Goal: Task Accomplishment & Management: Use online tool/utility

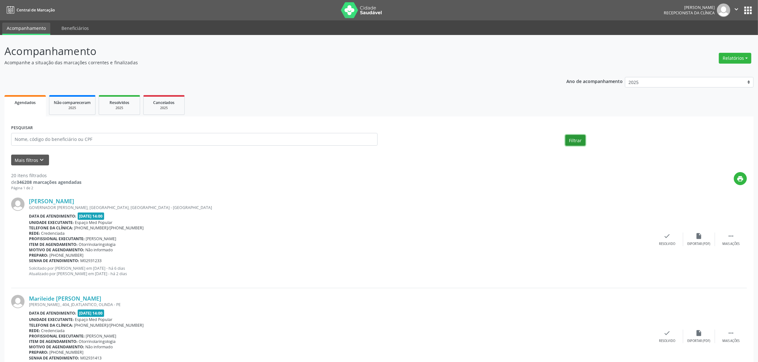
click at [574, 141] on button "Filtrar" at bounding box center [575, 140] width 20 height 11
click at [75, 105] on div "Não compareceram" at bounding box center [72, 102] width 37 height 7
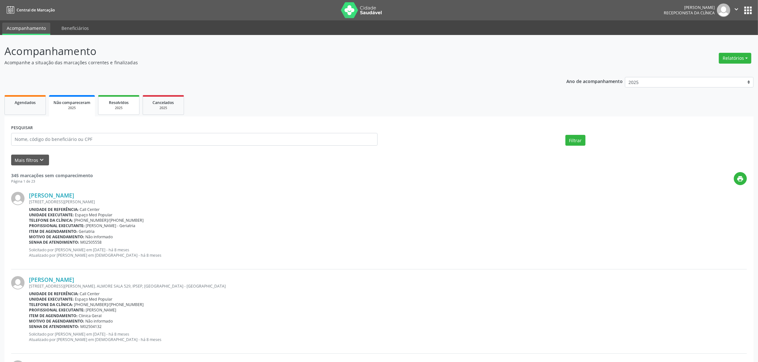
click at [122, 113] on link "Resolvidos 2025" at bounding box center [118, 105] width 41 height 20
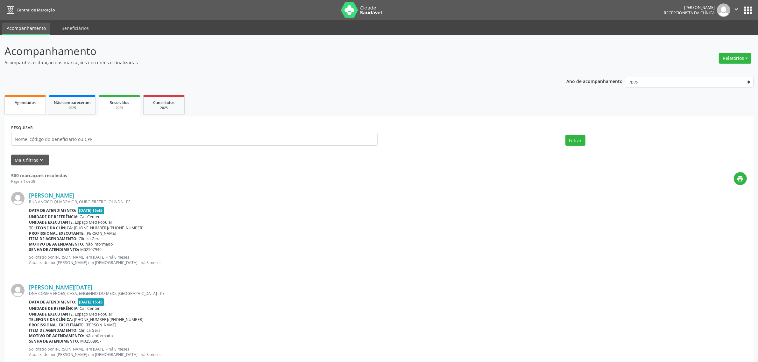
click at [21, 108] on link "Agendados" at bounding box center [24, 105] width 41 height 20
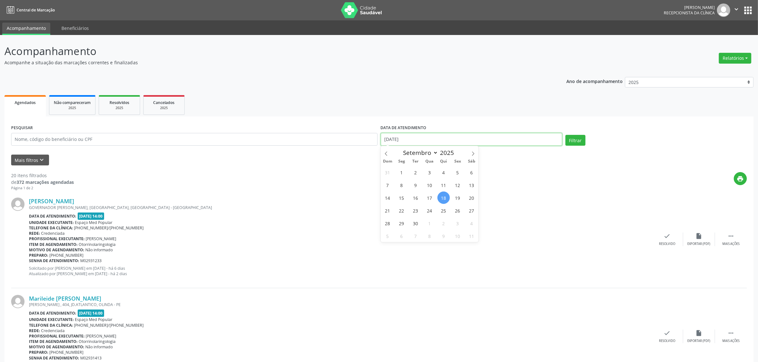
click at [442, 140] on input "[DATE]" at bounding box center [471, 139] width 181 height 13
click at [428, 200] on span "17" at bounding box center [429, 198] width 12 height 12
type input "[DATE]"
click at [428, 200] on span "17" at bounding box center [429, 198] width 12 height 12
click at [580, 139] on button "Filtrar" at bounding box center [575, 140] width 20 height 11
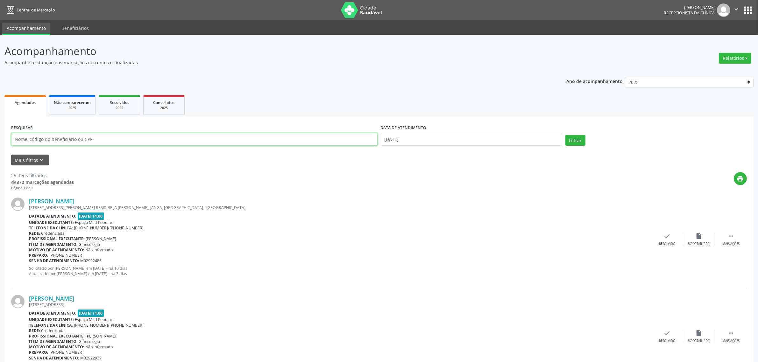
click at [123, 143] on input "text" at bounding box center [194, 139] width 366 height 13
type input "we"
click at [565, 135] on button "Filtrar" at bounding box center [575, 140] width 20 height 11
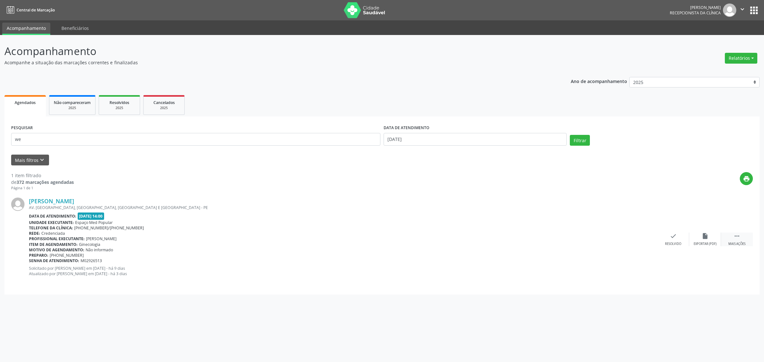
click at [737, 240] on div " Mais ações" at bounding box center [737, 240] width 32 height 14
click at [707, 244] on div "Não compareceu" at bounding box center [704, 244] width 27 height 4
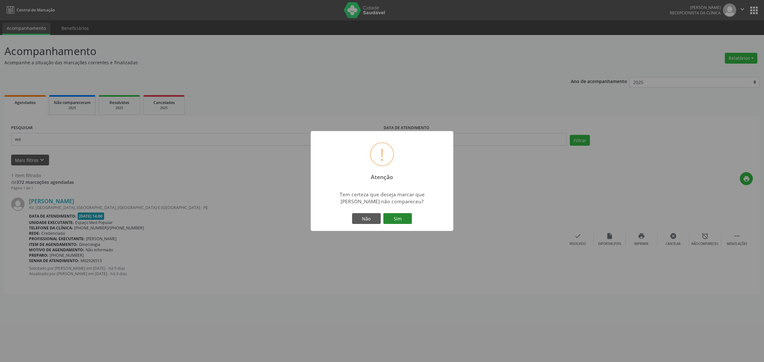
click at [398, 217] on button "Sim" at bounding box center [397, 218] width 29 height 11
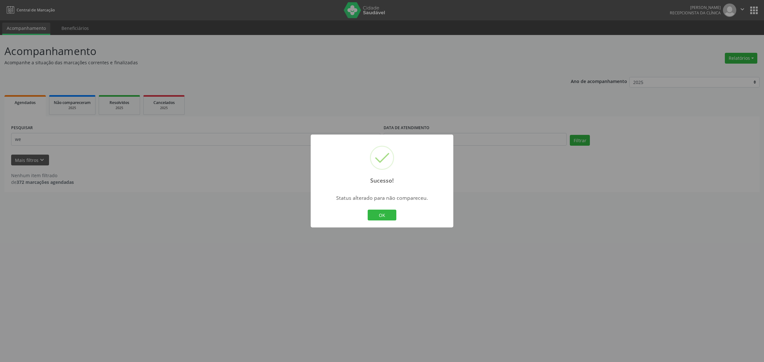
click at [367, 210] on button "OK" at bounding box center [381, 215] width 29 height 11
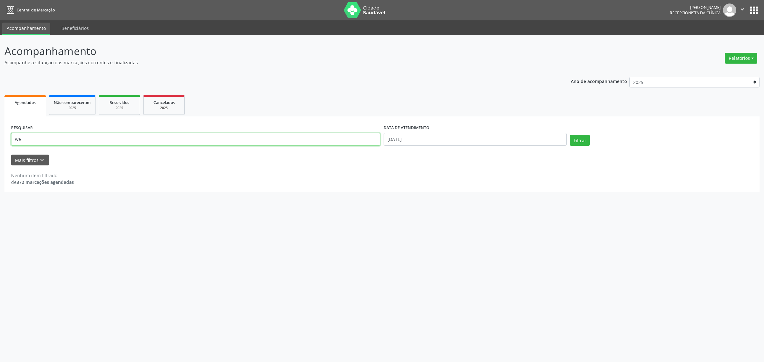
drag, startPoint x: 32, startPoint y: 137, endPoint x: 2, endPoint y: 142, distance: 30.6
click at [2, 142] on div "Acompanhamento Acompanhe a situação das marcações correntes e finalizadas Relat…" at bounding box center [382, 198] width 764 height 327
type input "tarciana"
click at [570, 135] on button "Filtrar" at bounding box center [580, 140] width 20 height 11
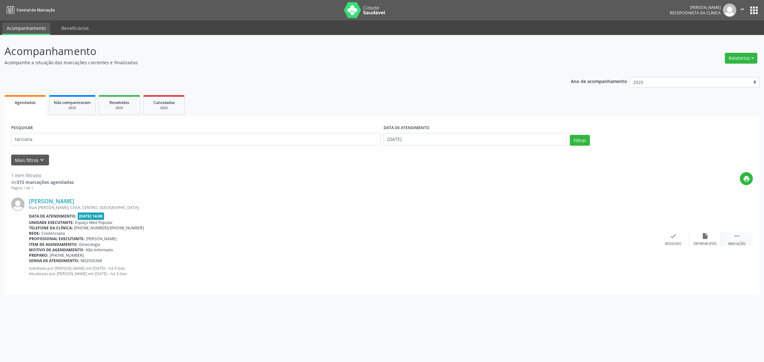
click at [731, 239] on div " Mais ações" at bounding box center [737, 240] width 32 height 14
click at [709, 236] on div "alarm_off Não compareceu" at bounding box center [705, 240] width 32 height 14
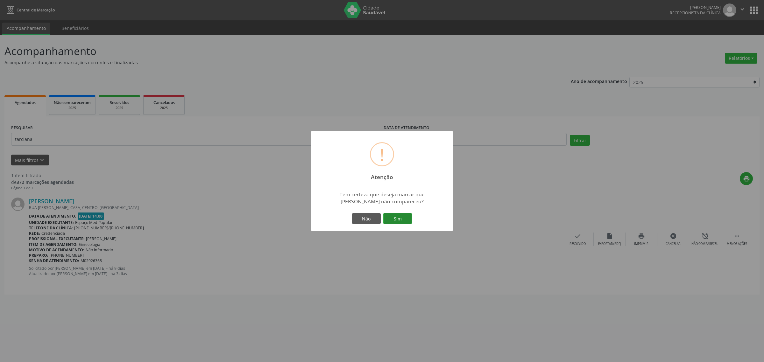
click at [393, 223] on button "Sim" at bounding box center [397, 218] width 29 height 11
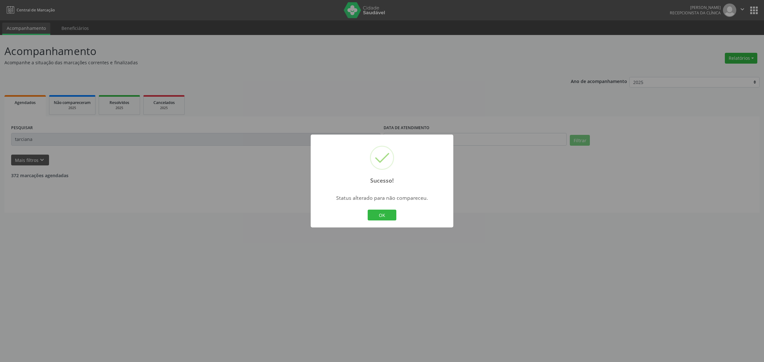
click at [367, 210] on button "OK" at bounding box center [381, 215] width 29 height 11
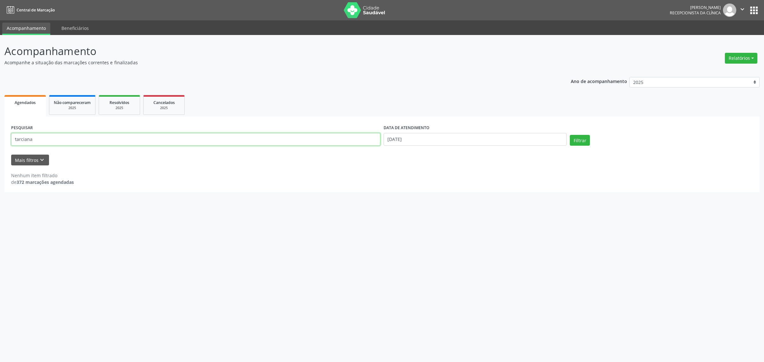
drag, startPoint x: 37, startPoint y: 140, endPoint x: 0, endPoint y: 142, distance: 36.9
click at [0, 142] on div "Acompanhamento Acompanhe a situação das marcações correntes e finalizadas Relat…" at bounding box center [382, 198] width 764 height 327
type input "[PERSON_NAME]"
click at [570, 135] on button "Filtrar" at bounding box center [580, 140] width 20 height 11
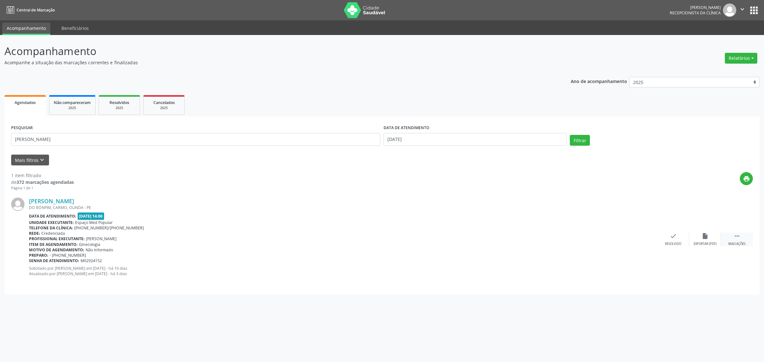
click at [732, 234] on div " Mais ações" at bounding box center [737, 240] width 32 height 14
click at [703, 236] on icon "alarm_off" at bounding box center [704, 236] width 7 height 7
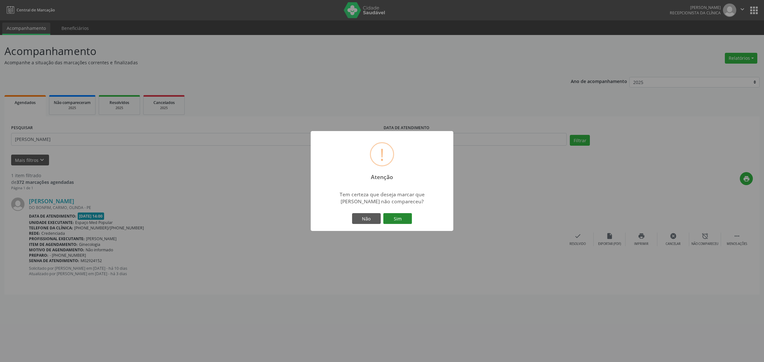
click at [390, 215] on button "Sim" at bounding box center [397, 218] width 29 height 11
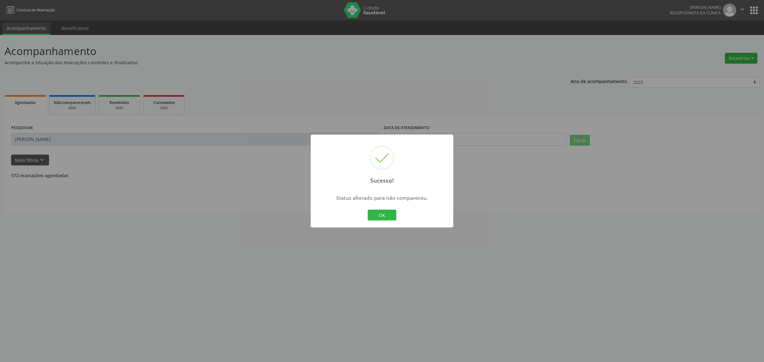
click at [367, 210] on button "OK" at bounding box center [381, 215] width 29 height 11
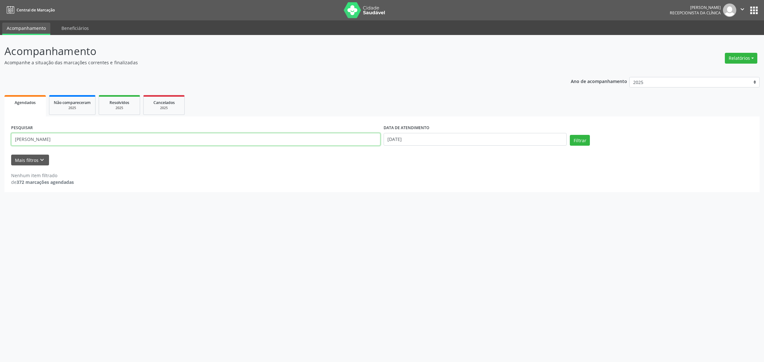
drag, startPoint x: 19, startPoint y: 139, endPoint x: 0, endPoint y: 141, distance: 19.1
click at [0, 141] on div "Acompanhamento Acompanhe a situação das marcações correntes e finalizadas Relat…" at bounding box center [382, 198] width 764 height 327
type input "eliete"
click at [570, 135] on button "Filtrar" at bounding box center [580, 140] width 20 height 11
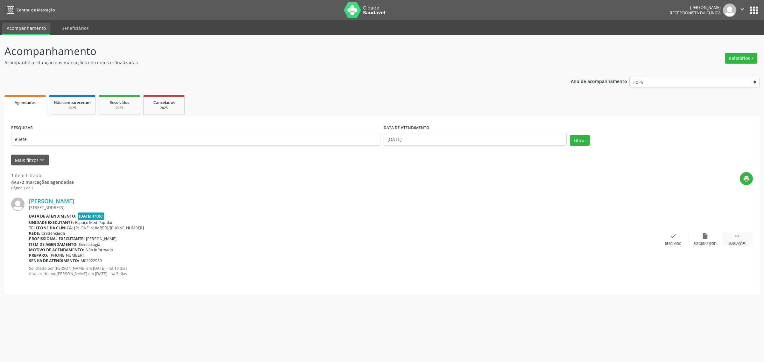
click at [734, 242] on div "Mais ações" at bounding box center [736, 244] width 17 height 4
click at [705, 239] on icon "alarm_off" at bounding box center [704, 236] width 7 height 7
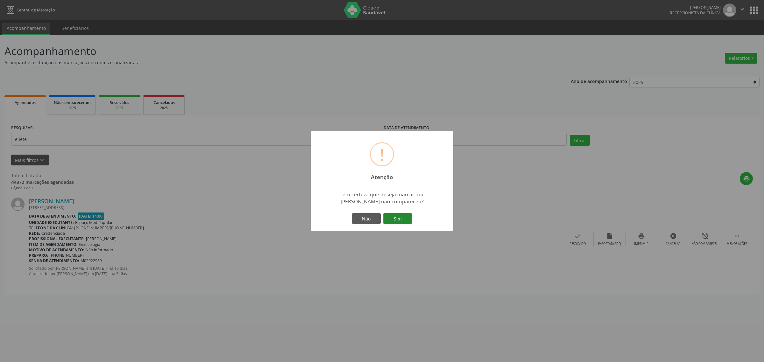
click at [394, 219] on button "Sim" at bounding box center [397, 218] width 29 height 11
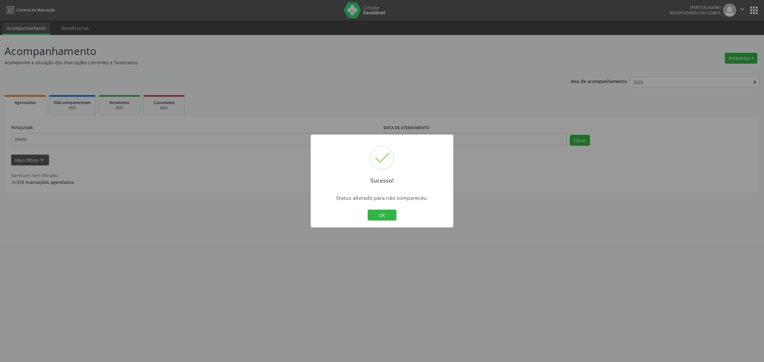
click at [367, 210] on button "OK" at bounding box center [381, 215] width 29 height 11
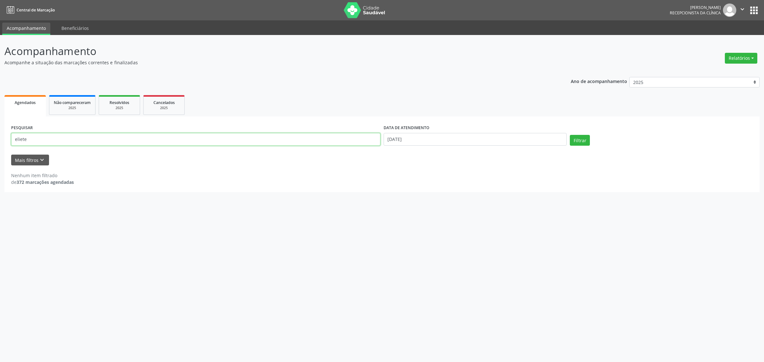
drag, startPoint x: 177, startPoint y: 141, endPoint x: 0, endPoint y: 164, distance: 178.5
click at [0, 164] on div "Acompanhamento Acompanhe a situação das marcações correntes e finalizadas Relat…" at bounding box center [382, 198] width 764 height 327
type input "[PERSON_NAME]"
click at [570, 135] on button "Filtrar" at bounding box center [580, 140] width 20 height 11
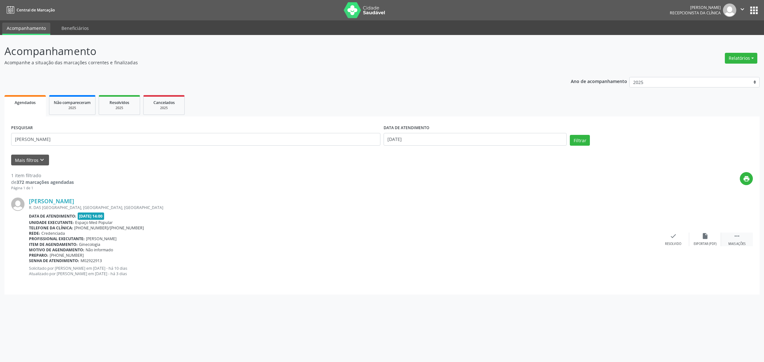
click at [736, 240] on div " Mais ações" at bounding box center [737, 240] width 32 height 14
click at [716, 239] on div "alarm_off Não compareceu" at bounding box center [705, 240] width 32 height 14
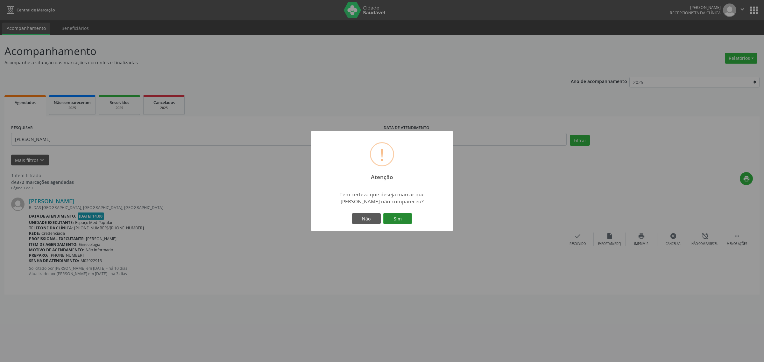
click at [400, 218] on button "Sim" at bounding box center [397, 218] width 29 height 11
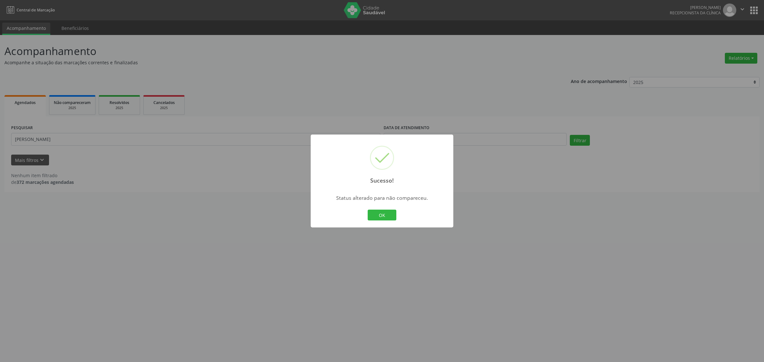
click at [367, 210] on button "OK" at bounding box center [381, 215] width 29 height 11
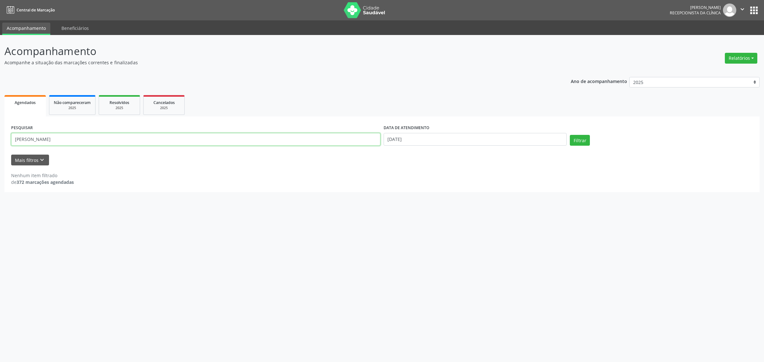
drag, startPoint x: 36, startPoint y: 138, endPoint x: 0, endPoint y: 147, distance: 37.2
click at [0, 147] on div "Acompanhamento Acompanhe a situação das marcações correntes e finalizadas Relat…" at bounding box center [382, 198] width 764 height 327
type input "jadia"
click at [570, 135] on button "Filtrar" at bounding box center [580, 140] width 20 height 11
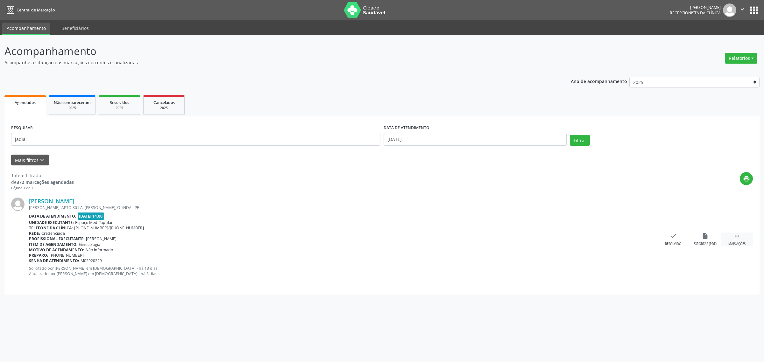
click at [731, 241] on div " Mais ações" at bounding box center [737, 240] width 32 height 14
click at [707, 241] on div "alarm_off Não compareceu" at bounding box center [705, 240] width 32 height 14
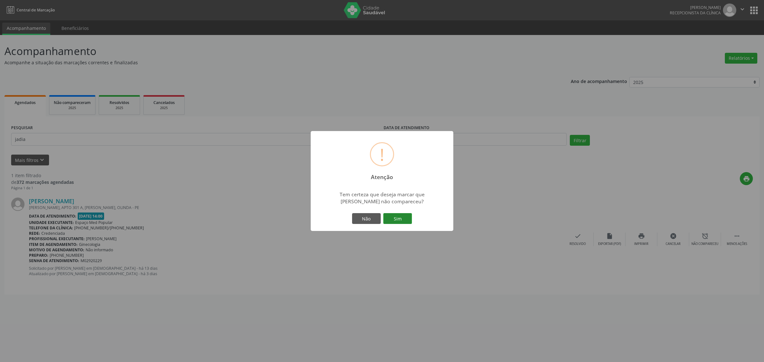
click at [395, 218] on button "Sim" at bounding box center [397, 218] width 29 height 11
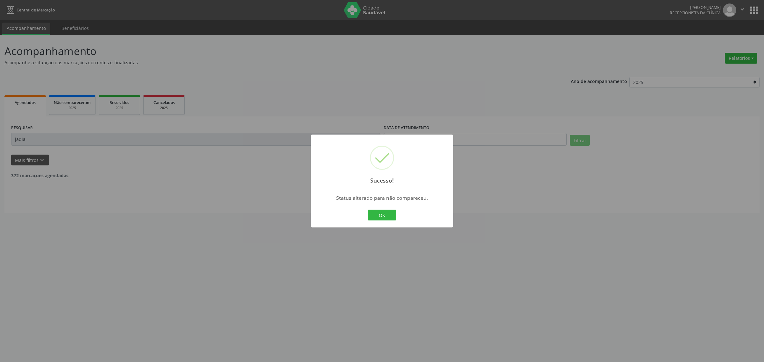
click at [367, 210] on button "OK" at bounding box center [381, 215] width 29 height 11
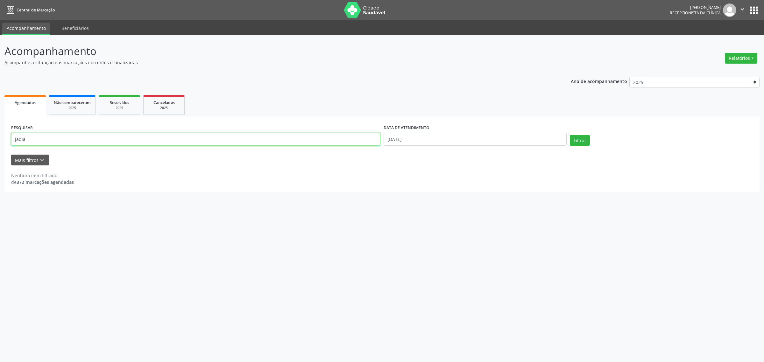
drag, startPoint x: 33, startPoint y: 139, endPoint x: 0, endPoint y: 142, distance: 33.5
click at [0, 142] on div "Acompanhamento Acompanhe a situação das marcações correntes e finalizadas Relat…" at bounding box center [382, 198] width 764 height 327
type input "rita de cas"
click at [570, 135] on button "Filtrar" at bounding box center [580, 140] width 20 height 11
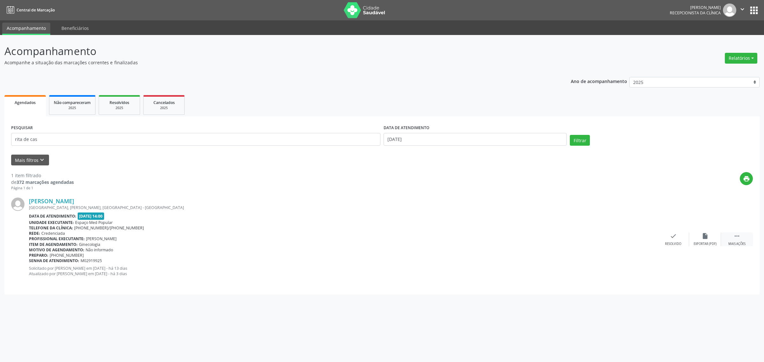
click at [733, 241] on div " Mais ações" at bounding box center [737, 240] width 32 height 14
click at [712, 237] on div "alarm_off Não compareceu" at bounding box center [705, 240] width 32 height 14
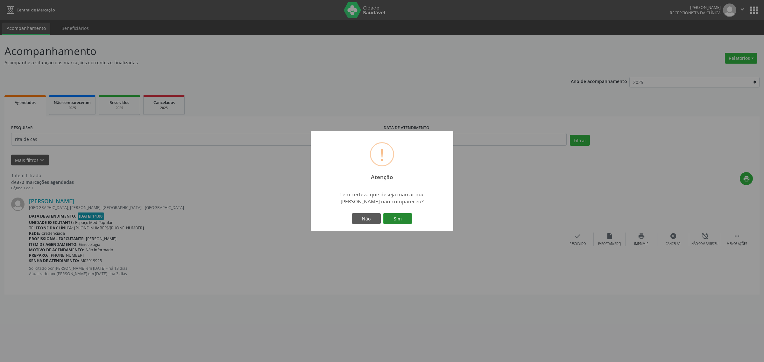
click at [396, 218] on button "Sim" at bounding box center [397, 218] width 29 height 11
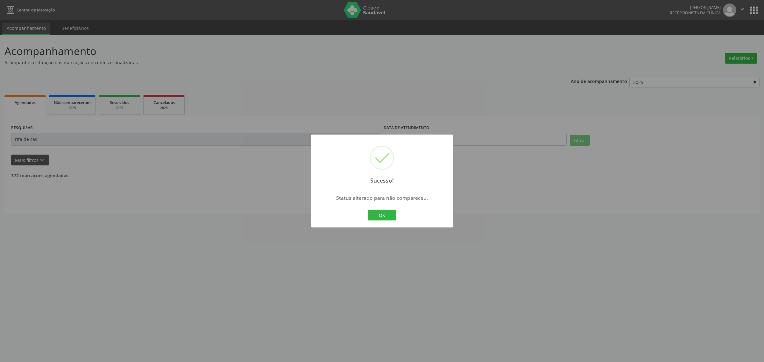
click at [367, 210] on button "OK" at bounding box center [381, 215] width 29 height 11
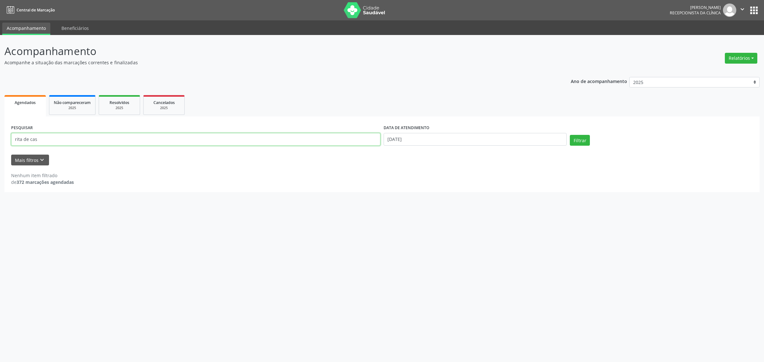
drag, startPoint x: 50, startPoint y: 142, endPoint x: 2, endPoint y: 145, distance: 48.2
click at [0, 145] on div "Acompanhamento Acompanhe a situação das marcações correntes e finalizadas Relat…" at bounding box center [382, 198] width 764 height 327
type input "[PERSON_NAME]"
click at [570, 135] on button "Filtrar" at bounding box center [580, 140] width 20 height 11
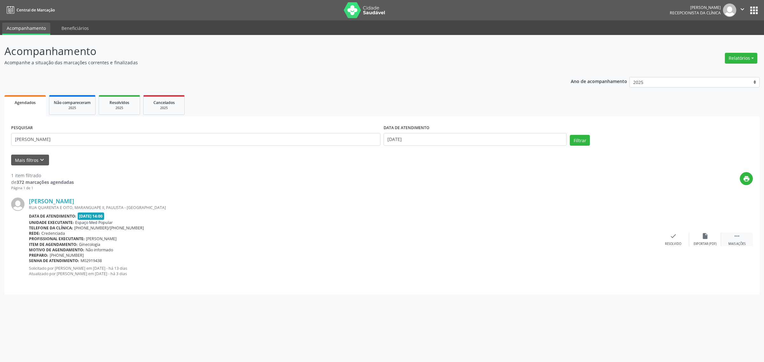
click at [738, 239] on icon "" at bounding box center [736, 236] width 7 height 7
click at [701, 239] on icon "alarm_off" at bounding box center [704, 236] width 7 height 7
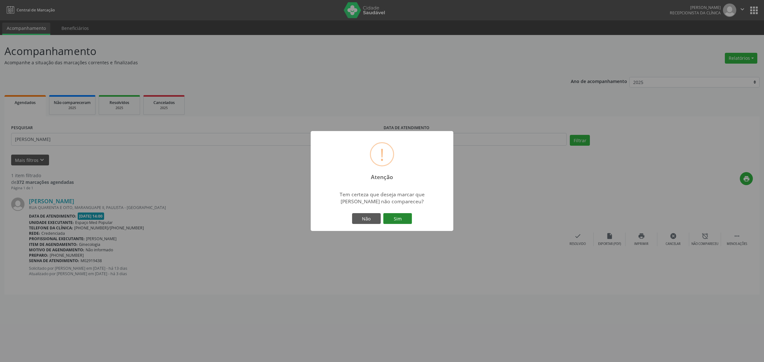
click at [392, 217] on button "Sim" at bounding box center [397, 218] width 29 height 11
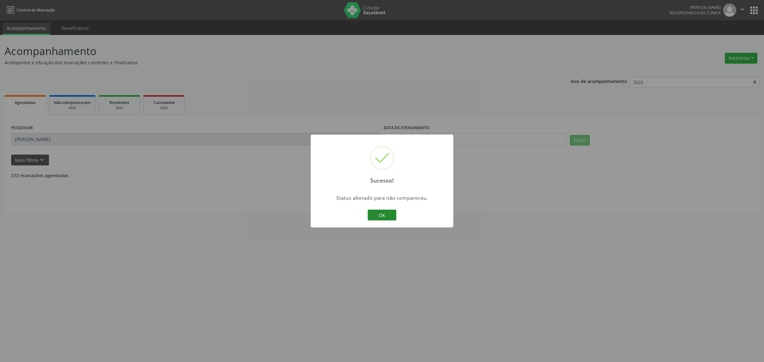
click at [367, 210] on button "OK" at bounding box center [381, 215] width 29 height 11
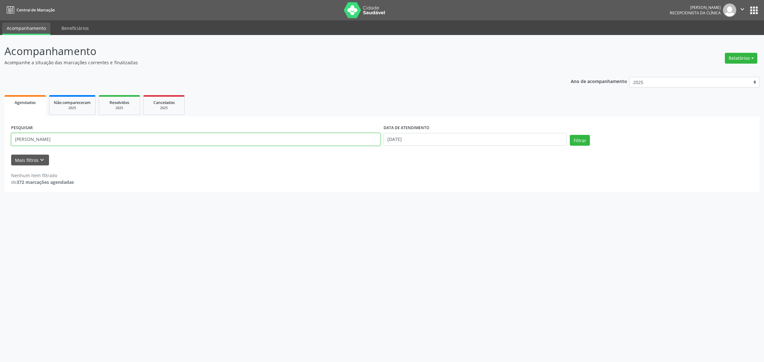
drag, startPoint x: 46, startPoint y: 141, endPoint x: 0, endPoint y: 154, distance: 47.9
click at [0, 154] on div "Acompanhamento Acompanhe a situação das marcações correntes e finalizadas Relat…" at bounding box center [382, 198] width 764 height 327
type input "emanu"
click at [570, 135] on button "Filtrar" at bounding box center [580, 140] width 20 height 11
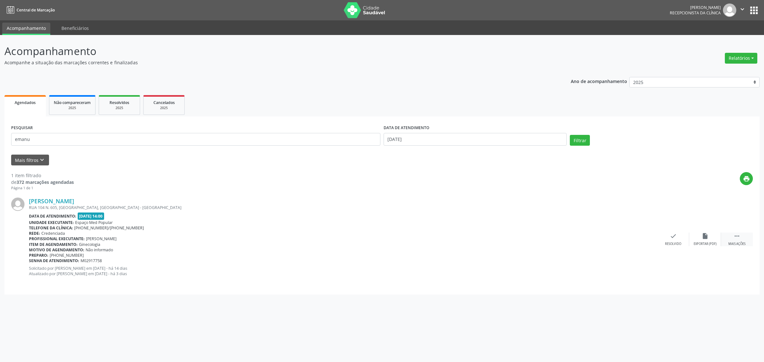
click at [735, 241] on div " Mais ações" at bounding box center [737, 240] width 32 height 14
click at [707, 236] on icon "alarm_off" at bounding box center [704, 236] width 7 height 7
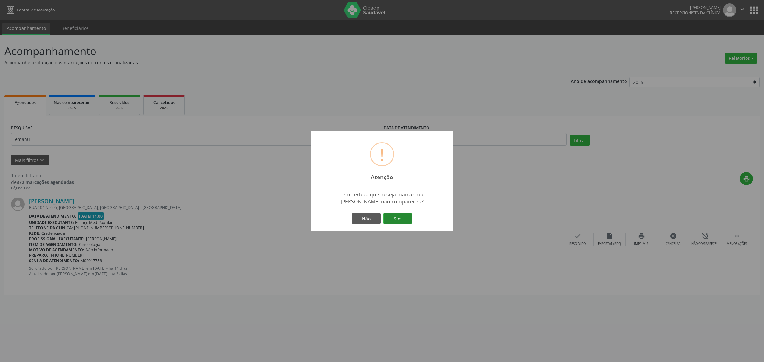
click at [402, 221] on button "Sim" at bounding box center [397, 218] width 29 height 11
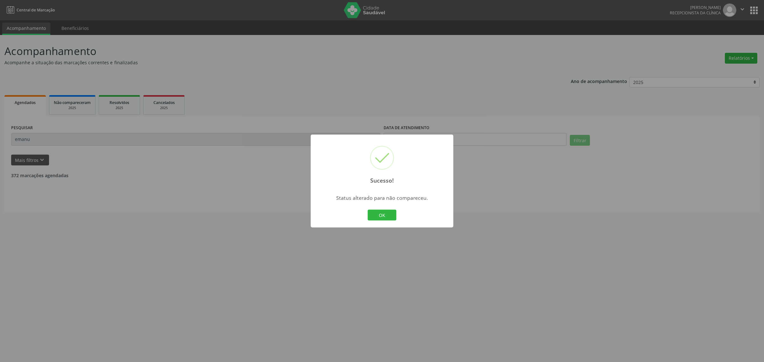
click at [367, 210] on button "OK" at bounding box center [381, 215] width 29 height 11
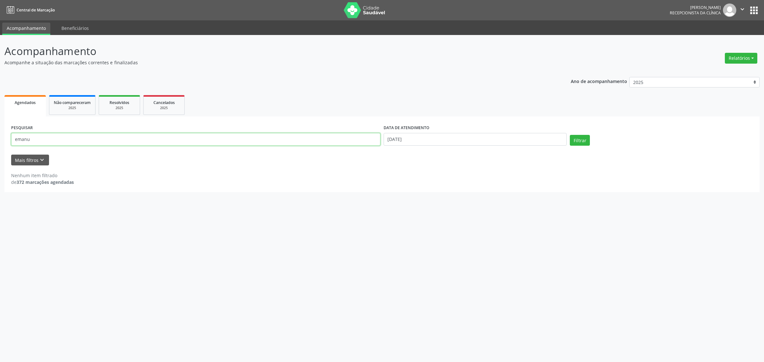
drag, startPoint x: 36, startPoint y: 140, endPoint x: 5, endPoint y: 144, distance: 31.1
click at [5, 144] on div "PESQUISAR emanu DATA DE ATENDIMENTO [DATE] Filtrar UNIDADE EXECUTANTE Selecione…" at bounding box center [381, 154] width 755 height 76
type input "[PERSON_NAME]"
click at [570, 135] on button "Filtrar" at bounding box center [580, 140] width 20 height 11
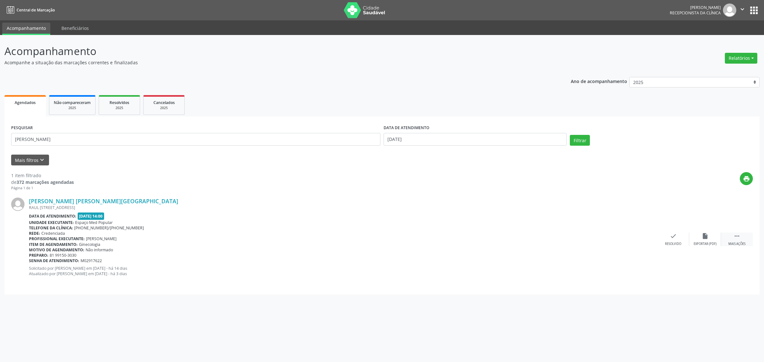
click at [735, 239] on icon "" at bounding box center [736, 236] width 7 height 7
click at [711, 239] on div "alarm_off Não compareceu" at bounding box center [705, 240] width 32 height 14
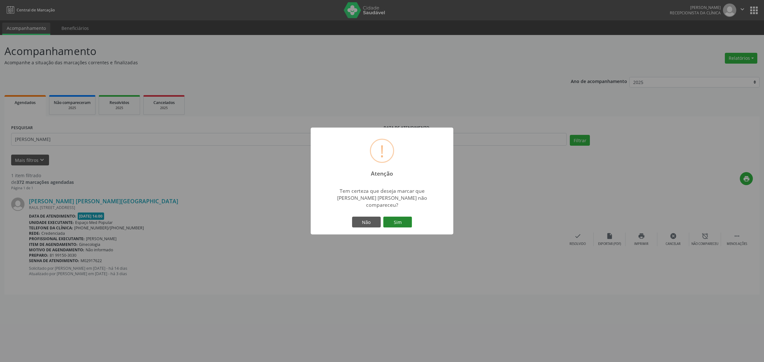
click at [406, 224] on button "Sim" at bounding box center [397, 222] width 29 height 11
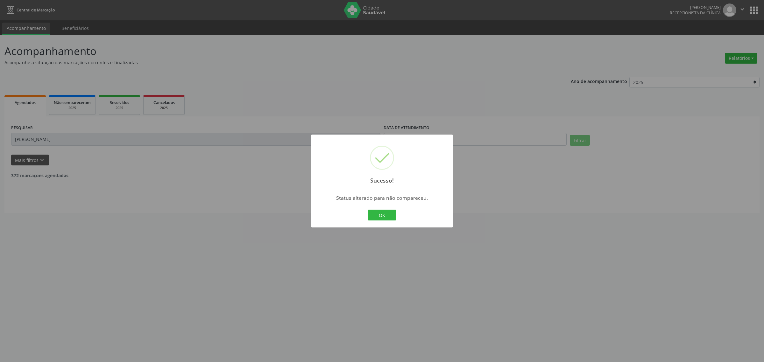
click at [367, 210] on button "OK" at bounding box center [381, 215] width 29 height 11
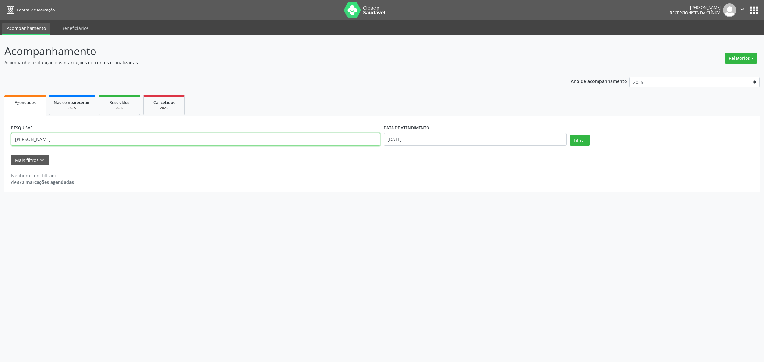
drag, startPoint x: 41, startPoint y: 139, endPoint x: 0, endPoint y: 146, distance: 42.0
click at [0, 146] on div "Acompanhamento Acompanhe a situação das marcações correntes e finalizadas Relat…" at bounding box center [382, 198] width 764 height 327
click at [588, 142] on button "Filtrar" at bounding box center [580, 140] width 20 height 11
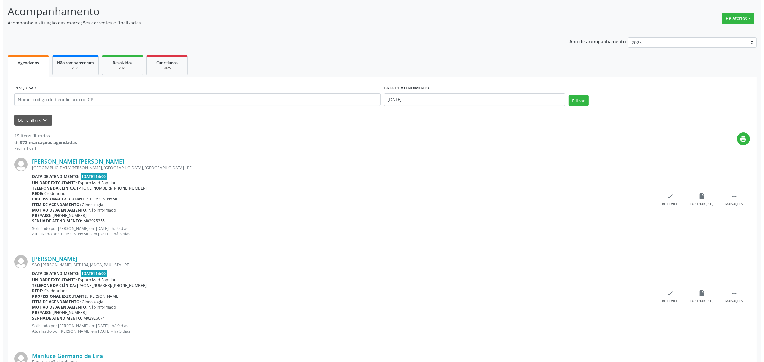
scroll to position [80, 0]
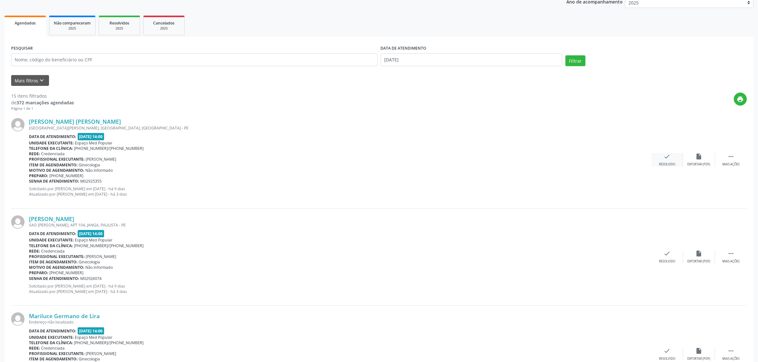
click at [663, 158] on icon "check" at bounding box center [666, 156] width 7 height 7
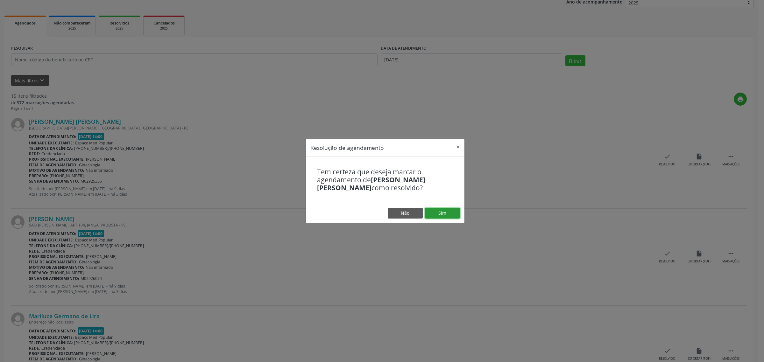
click at [439, 213] on button "Sim" at bounding box center [442, 213] width 35 height 11
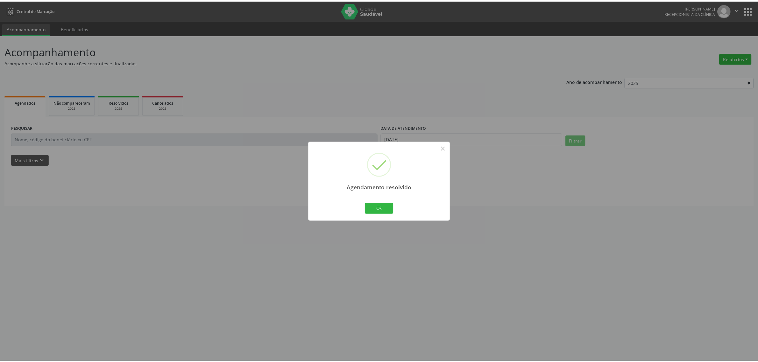
scroll to position [0, 0]
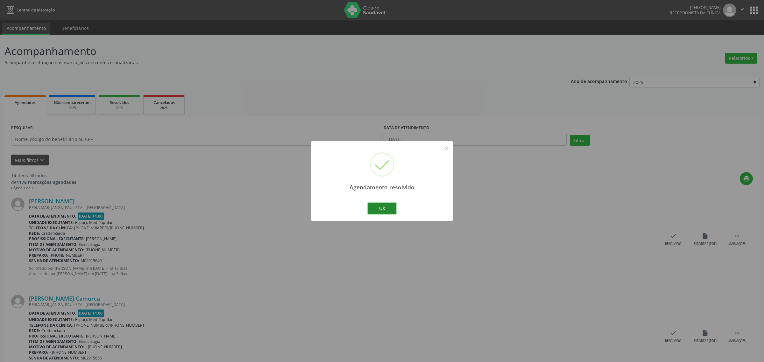
click at [386, 211] on button "Ok" at bounding box center [381, 208] width 29 height 11
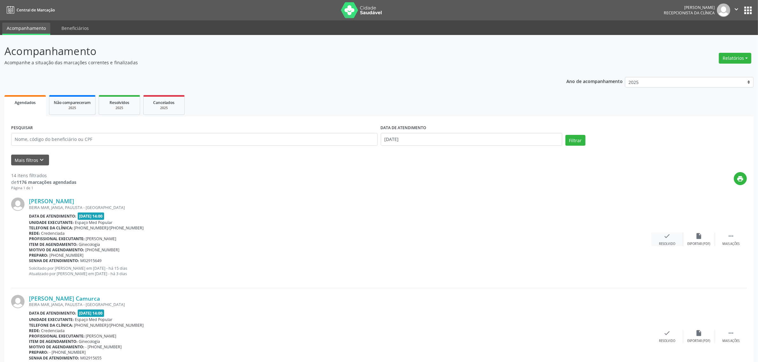
click at [667, 239] on icon "check" at bounding box center [666, 236] width 7 height 7
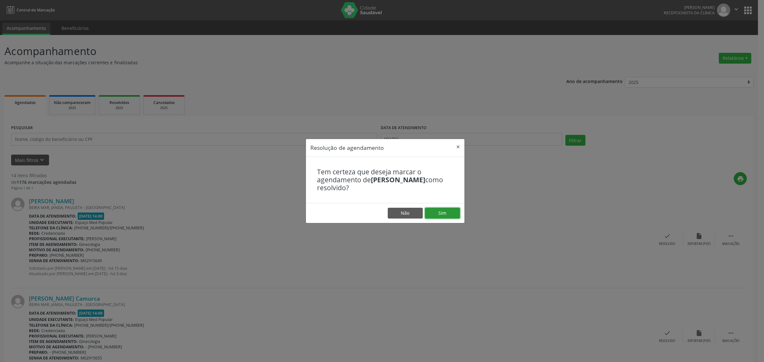
click at [445, 215] on button "Sim" at bounding box center [442, 213] width 35 height 11
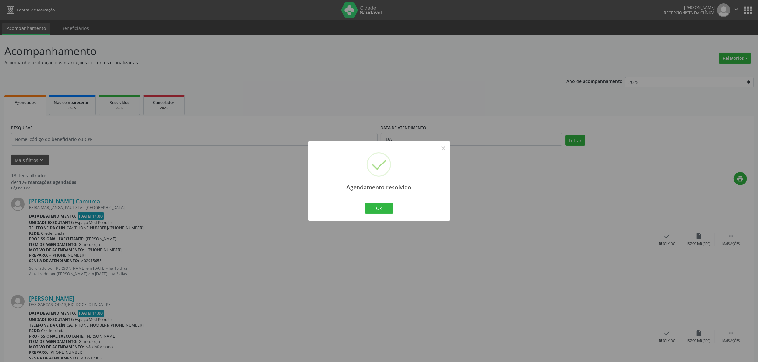
click at [362, 207] on div "Agendamento resolvido × Ok Cancel" at bounding box center [379, 180] width 143 height 79
click at [384, 210] on button "Ok" at bounding box center [379, 208] width 29 height 11
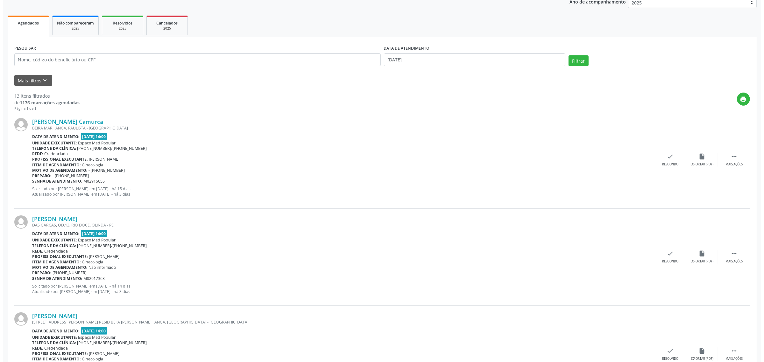
scroll to position [119, 0]
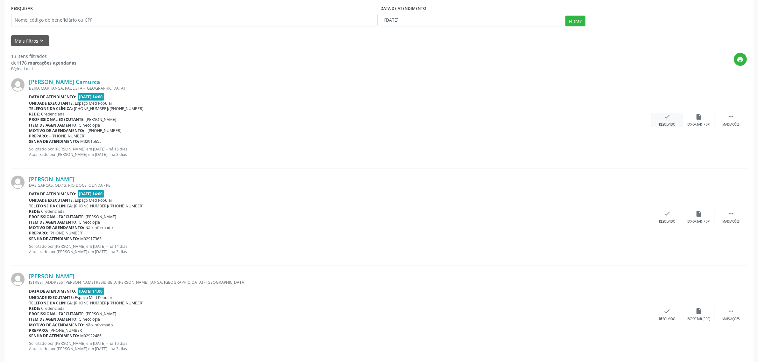
click at [660, 120] on div "check Resolvido" at bounding box center [667, 120] width 32 height 14
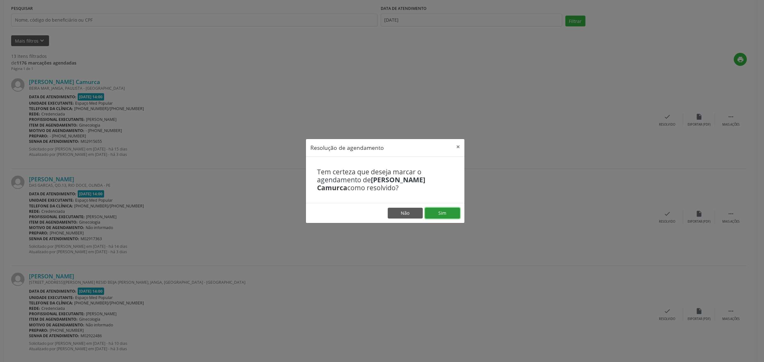
click at [442, 215] on button "Sim" at bounding box center [442, 213] width 35 height 11
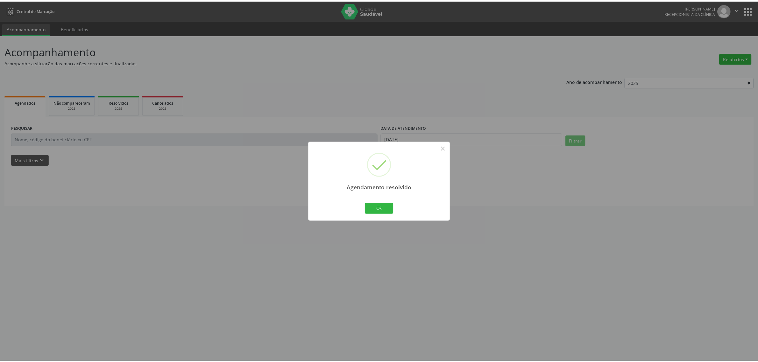
scroll to position [0, 0]
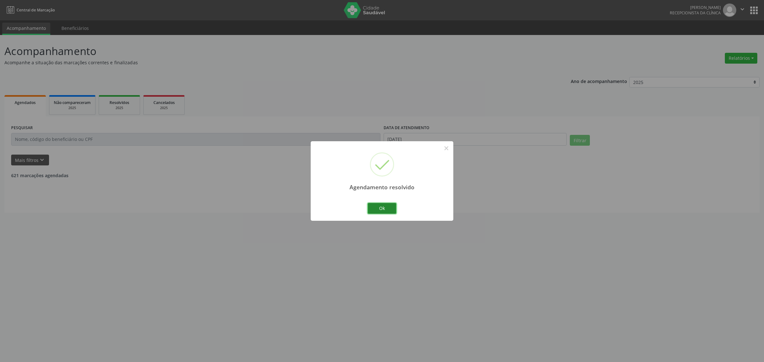
click at [385, 204] on button "Ok" at bounding box center [381, 208] width 29 height 11
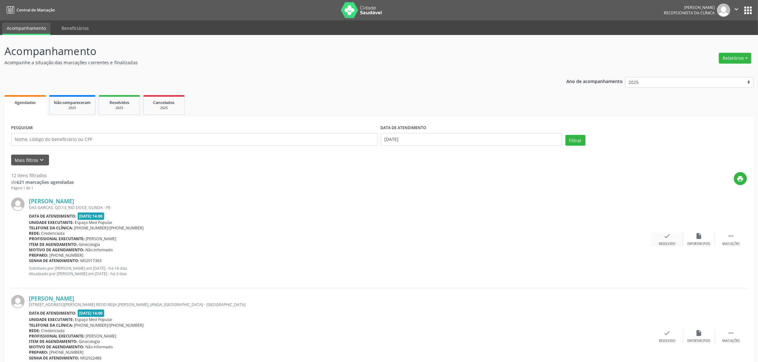
click at [667, 233] on icon "check" at bounding box center [666, 236] width 7 height 7
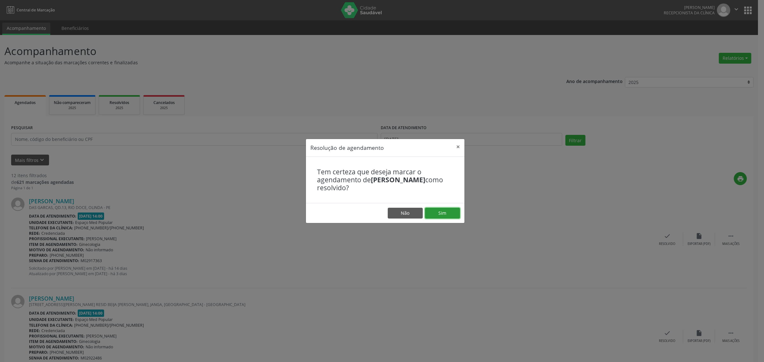
click at [449, 213] on button "Sim" at bounding box center [442, 213] width 35 height 11
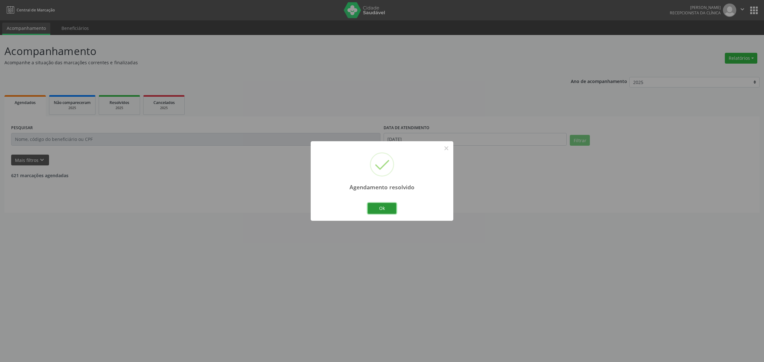
click at [392, 208] on button "Ok" at bounding box center [381, 208] width 29 height 11
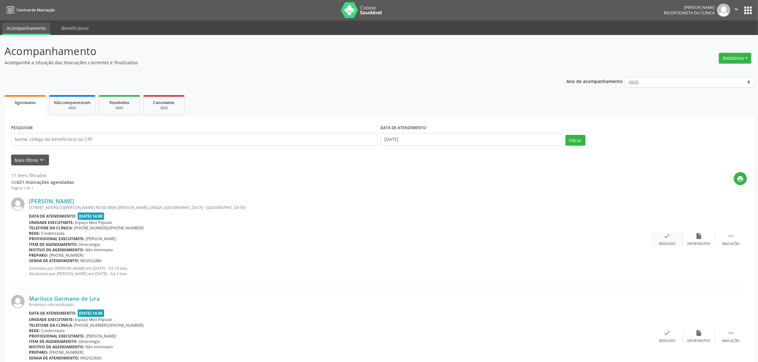
click at [672, 239] on div "check Resolvido" at bounding box center [667, 240] width 32 height 14
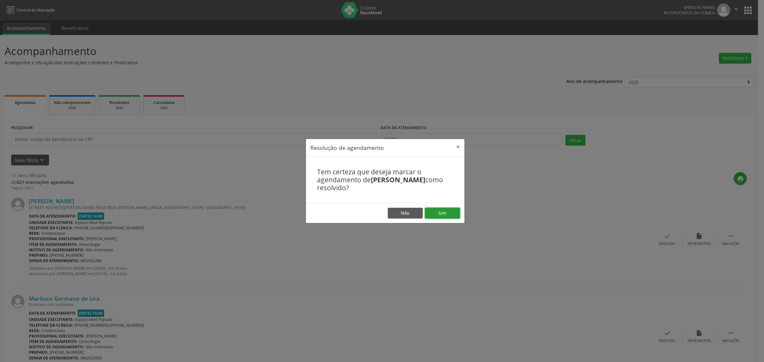
click at [444, 212] on button "Sim" at bounding box center [442, 213] width 35 height 11
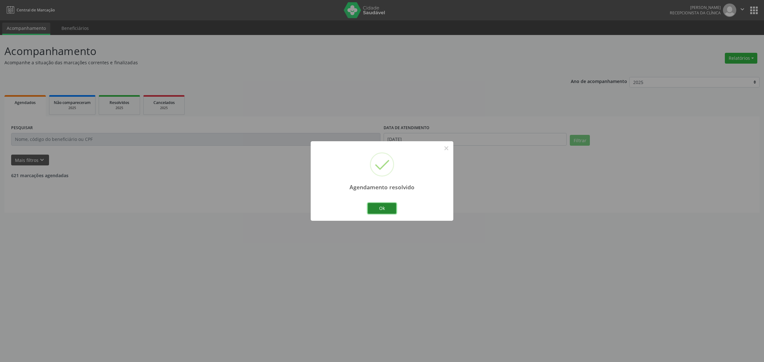
click at [384, 209] on button "Ok" at bounding box center [381, 208] width 29 height 11
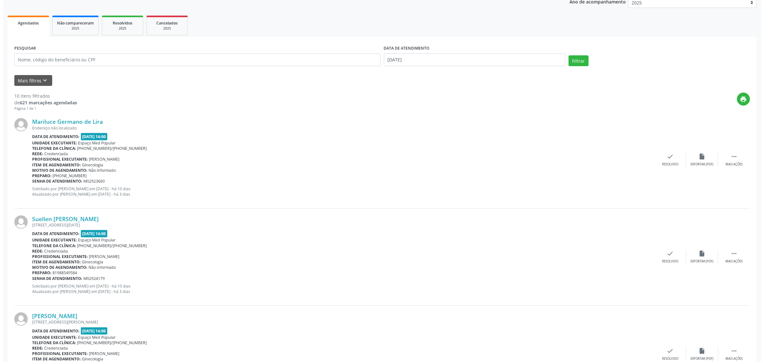
scroll to position [119, 0]
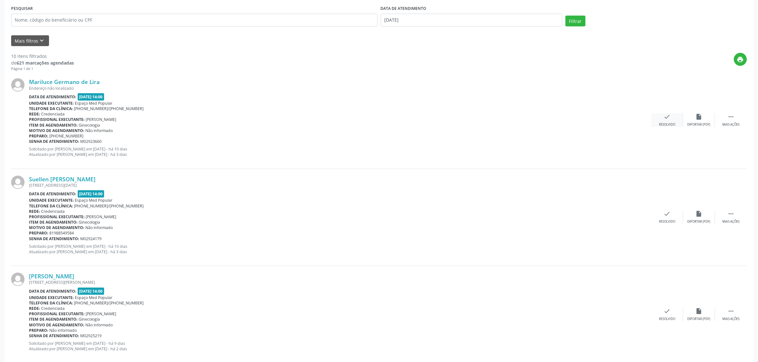
click at [667, 122] on div "Resolvido" at bounding box center [667, 124] width 16 height 4
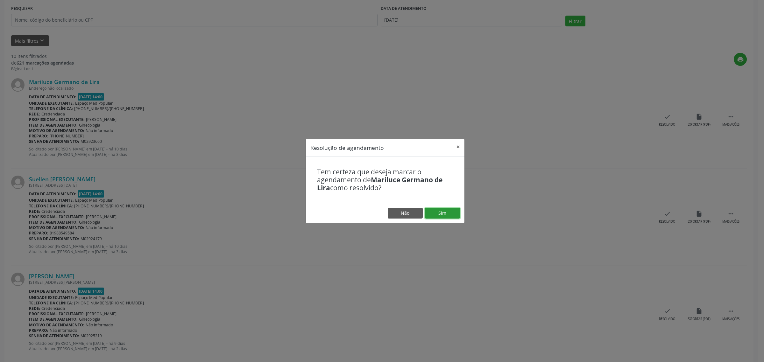
click at [441, 214] on button "Sim" at bounding box center [442, 213] width 35 height 11
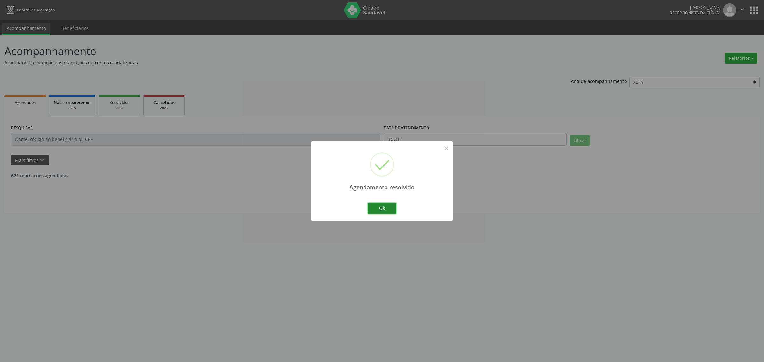
click at [374, 209] on button "Ok" at bounding box center [381, 208] width 29 height 11
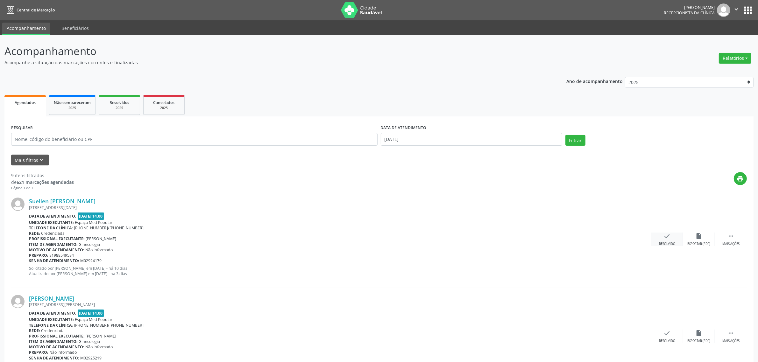
click at [668, 245] on div "Resolvido" at bounding box center [667, 244] width 16 height 4
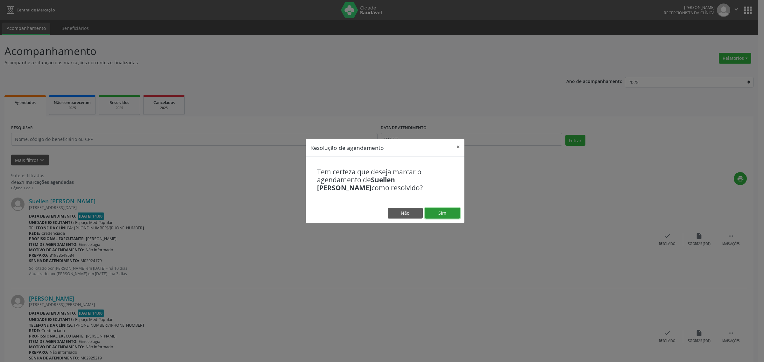
click at [449, 213] on button "Sim" at bounding box center [442, 213] width 35 height 11
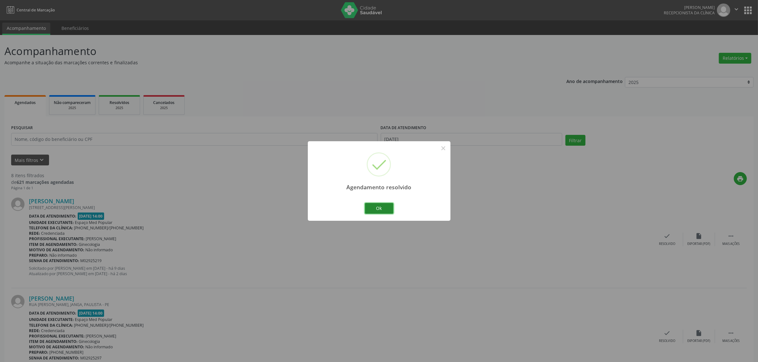
click at [366, 206] on button "Ok" at bounding box center [379, 208] width 29 height 11
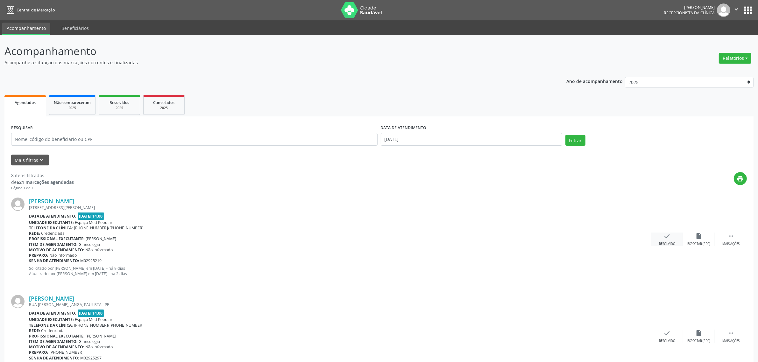
click at [671, 243] on div "Resolvido" at bounding box center [667, 244] width 16 height 4
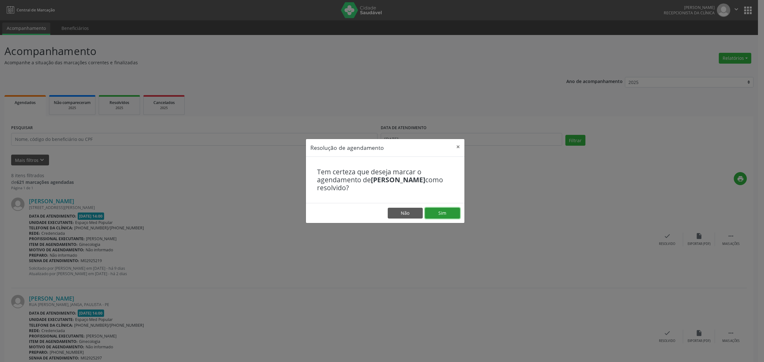
click at [454, 213] on button "Sim" at bounding box center [442, 213] width 35 height 11
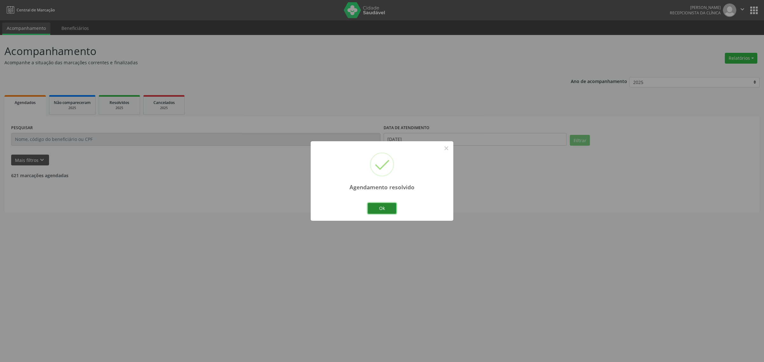
click at [372, 210] on button "Ok" at bounding box center [381, 208] width 29 height 11
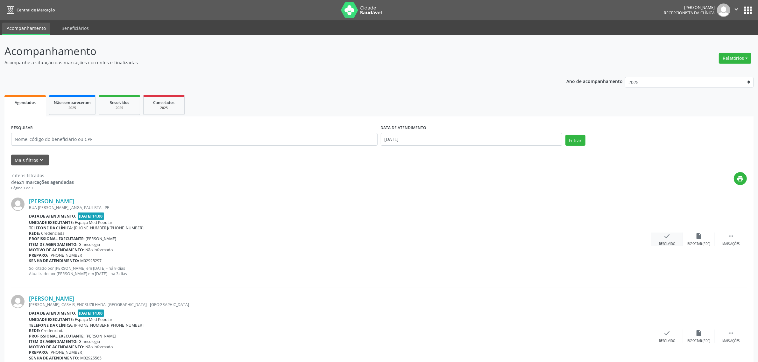
click at [668, 239] on icon "check" at bounding box center [666, 236] width 7 height 7
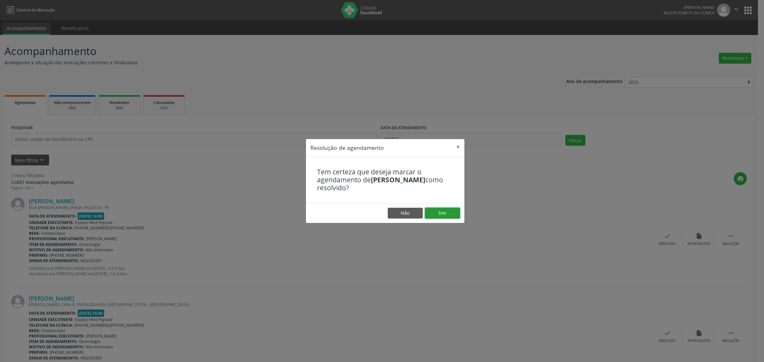
click at [446, 213] on button "Sim" at bounding box center [442, 213] width 35 height 11
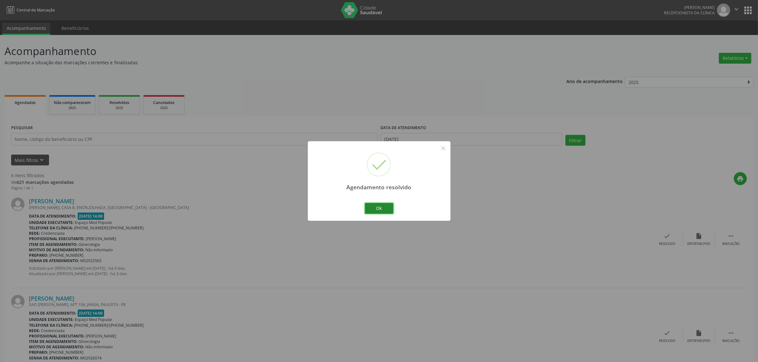
click at [386, 205] on button "Ok" at bounding box center [379, 208] width 29 height 11
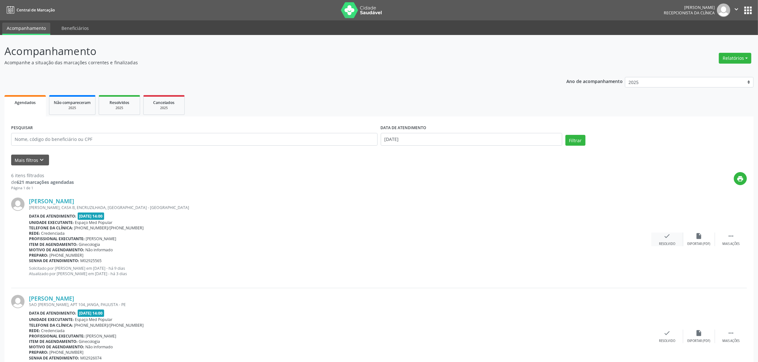
click at [667, 242] on div "Resolvido" at bounding box center [667, 244] width 16 height 4
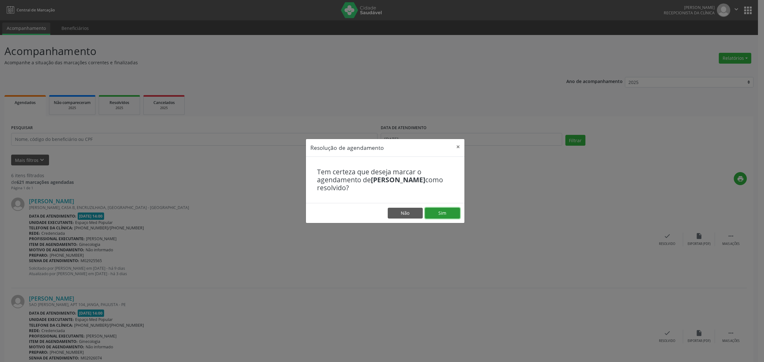
click at [445, 212] on button "Sim" at bounding box center [442, 213] width 35 height 11
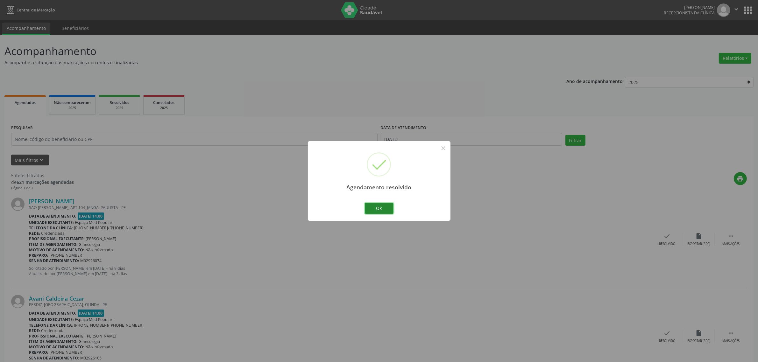
click at [373, 211] on button "Ok" at bounding box center [379, 208] width 29 height 11
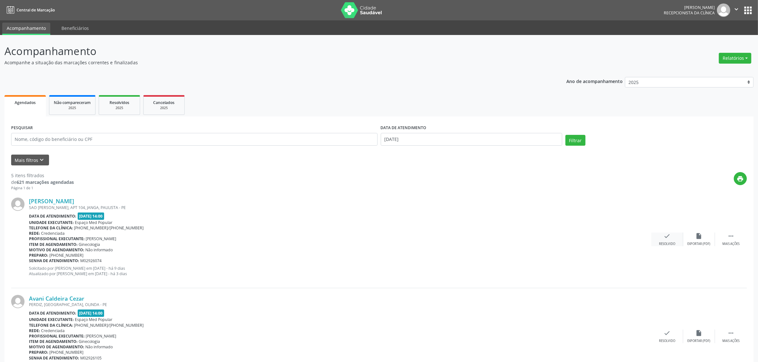
click at [667, 242] on div "Resolvido" at bounding box center [667, 244] width 16 height 4
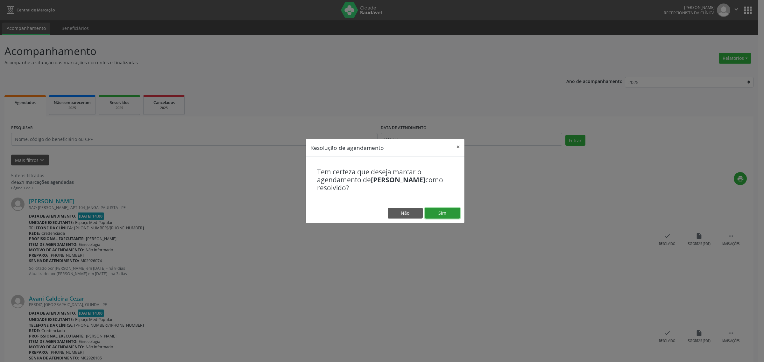
click at [447, 213] on button "Sim" at bounding box center [442, 213] width 35 height 11
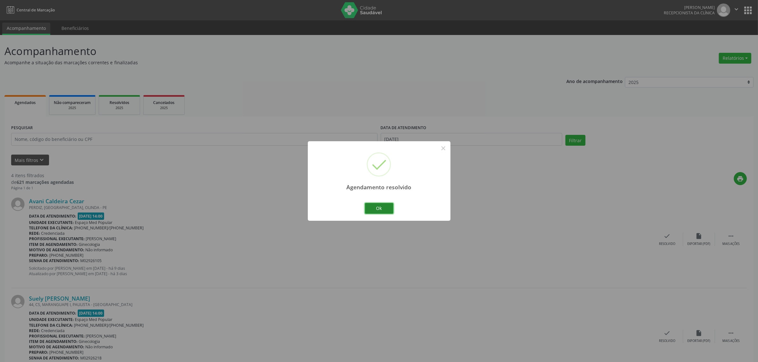
click at [382, 209] on button "Ok" at bounding box center [379, 208] width 29 height 11
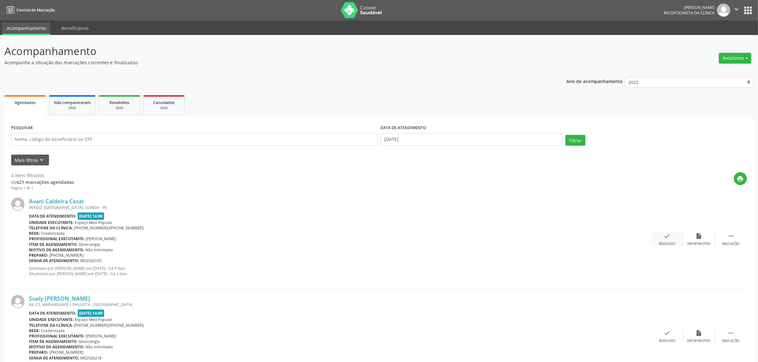
click at [663, 238] on icon "check" at bounding box center [666, 236] width 7 height 7
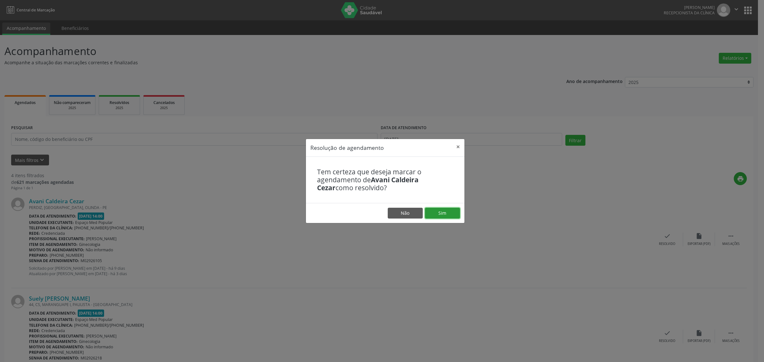
click at [440, 211] on button "Sim" at bounding box center [442, 213] width 35 height 11
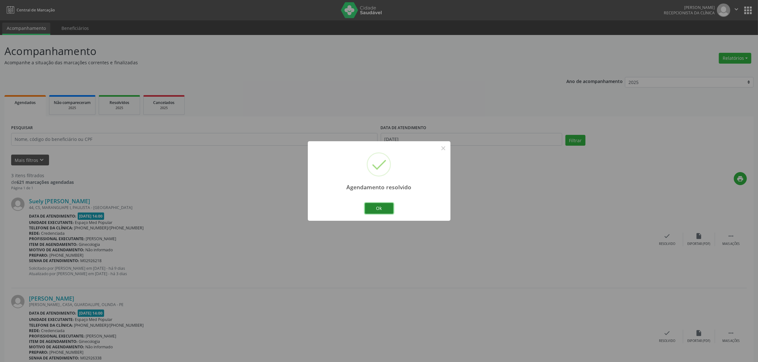
click at [387, 212] on button "Ok" at bounding box center [379, 208] width 29 height 11
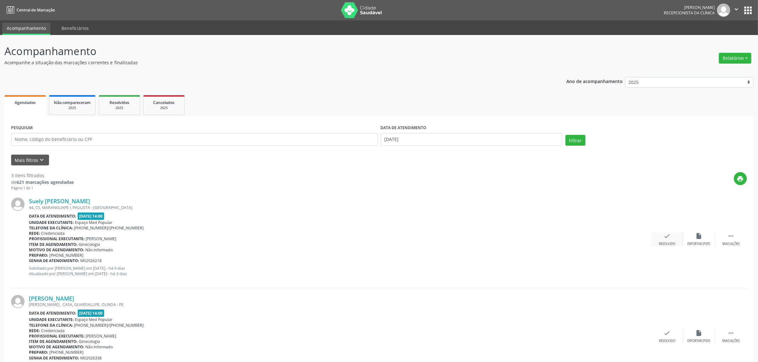
click at [664, 234] on icon "check" at bounding box center [666, 236] width 7 height 7
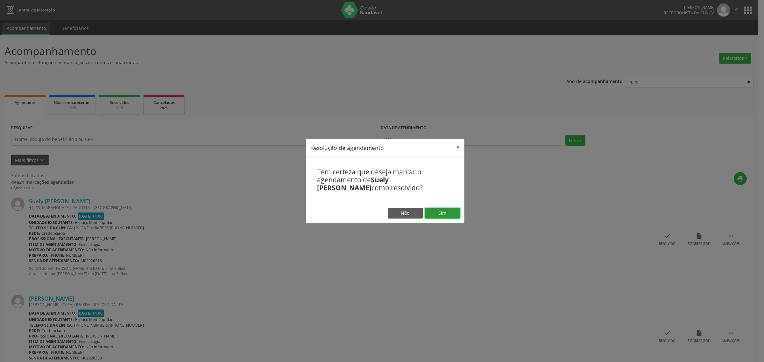
click at [438, 213] on button "Sim" at bounding box center [442, 213] width 35 height 11
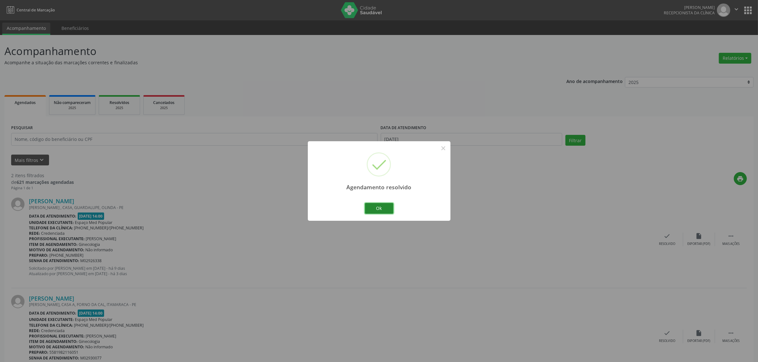
click at [382, 206] on button "Ok" at bounding box center [379, 208] width 29 height 11
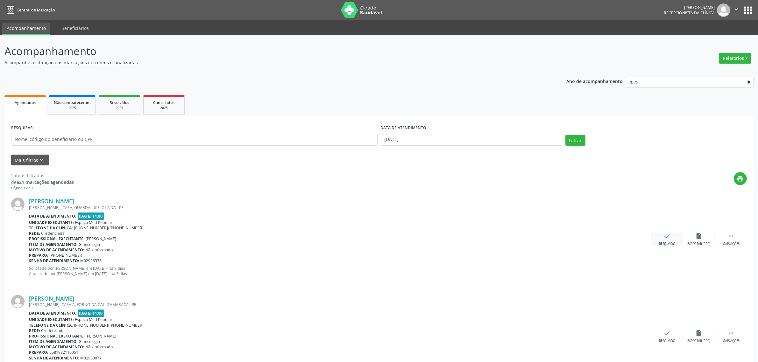
click at [660, 240] on div "check Resolvido" at bounding box center [667, 240] width 32 height 14
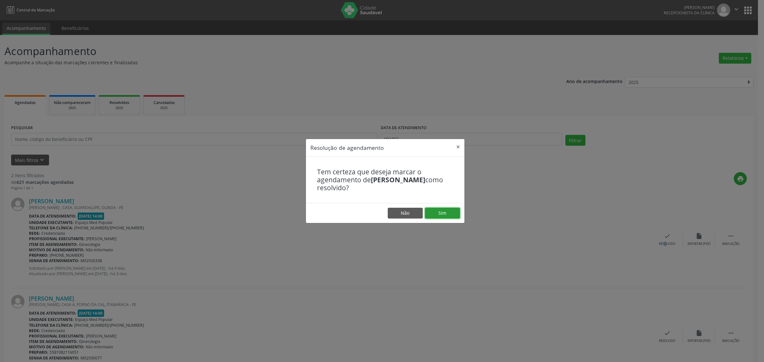
click at [446, 215] on button "Sim" at bounding box center [442, 213] width 35 height 11
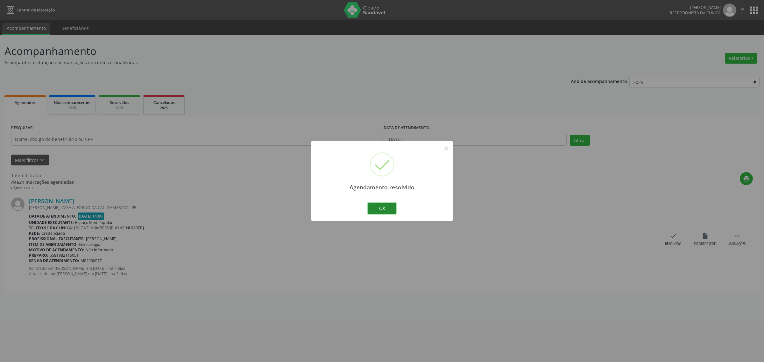
click at [381, 207] on button "Ok" at bounding box center [381, 208] width 29 height 11
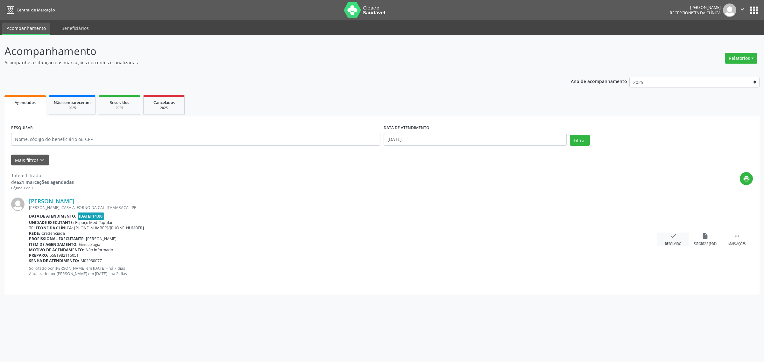
click at [665, 242] on div "Resolvido" at bounding box center [673, 244] width 16 height 4
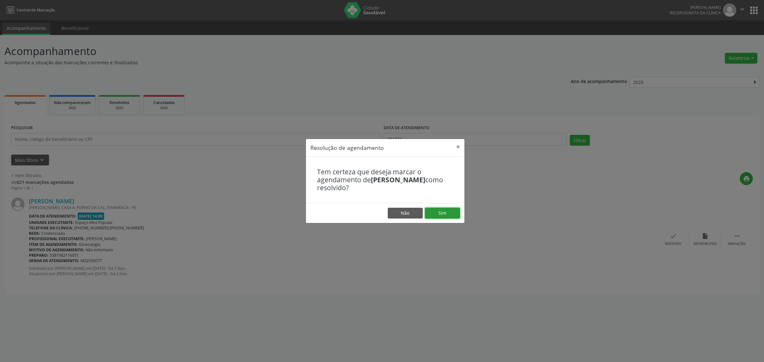
click at [444, 213] on button "Sim" at bounding box center [442, 213] width 35 height 11
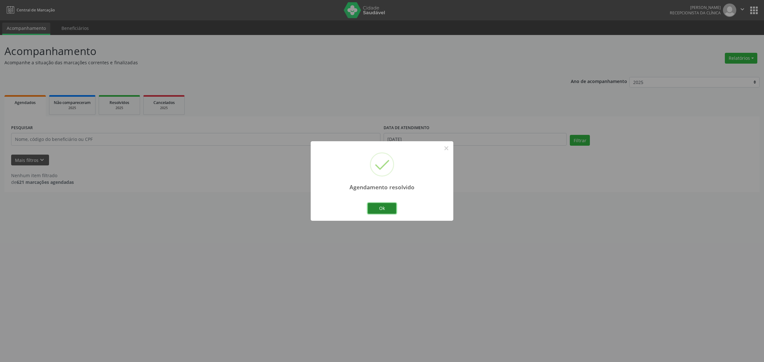
click at [390, 207] on button "Ok" at bounding box center [381, 208] width 29 height 11
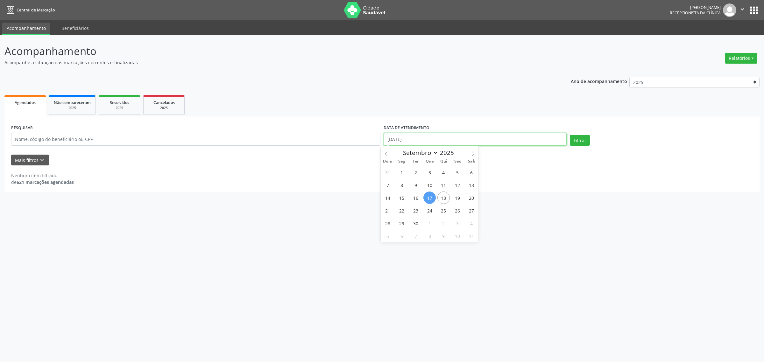
click at [443, 142] on input "[DATE]" at bounding box center [474, 139] width 183 height 13
click at [444, 200] on span "18" at bounding box center [443, 198] width 12 height 12
type input "[DATE]"
click at [444, 200] on span "18" at bounding box center [443, 198] width 12 height 12
click at [590, 135] on div "Filtrar" at bounding box center [661, 142] width 186 height 15
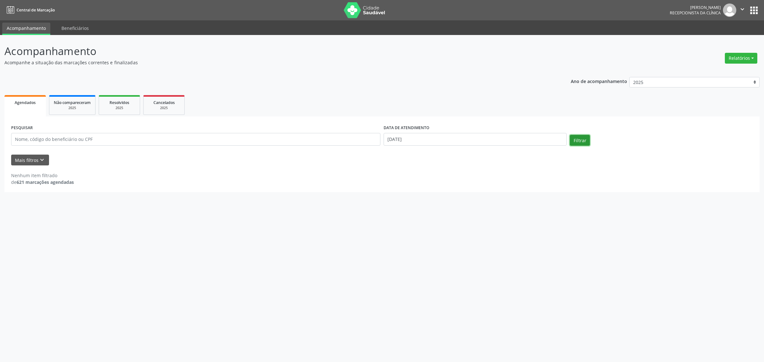
click at [583, 139] on button "Filtrar" at bounding box center [580, 140] width 20 height 11
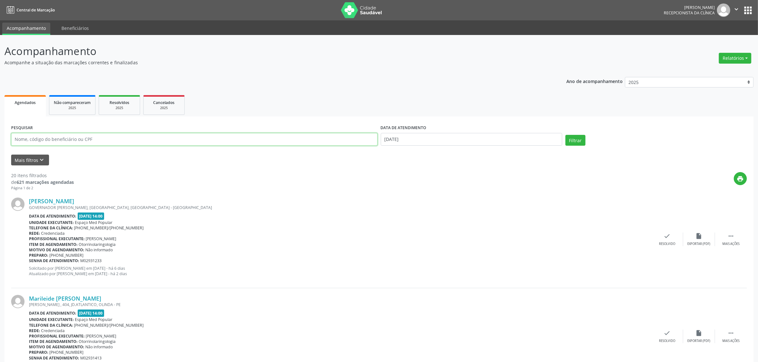
click at [128, 139] on input "text" at bounding box center [194, 139] width 366 height 13
click at [565, 135] on button "Filtrar" at bounding box center [575, 140] width 20 height 11
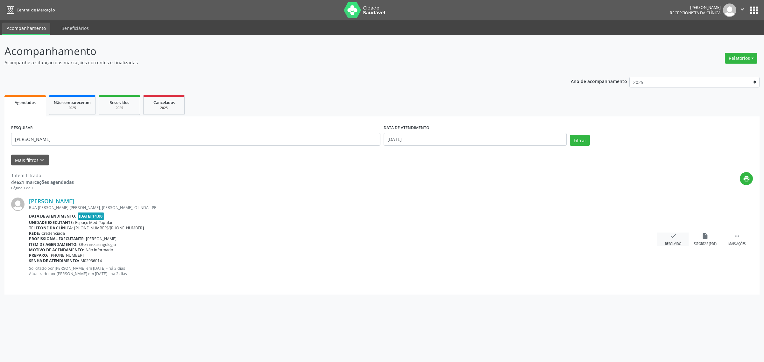
click at [673, 239] on icon "check" at bounding box center [672, 236] width 7 height 7
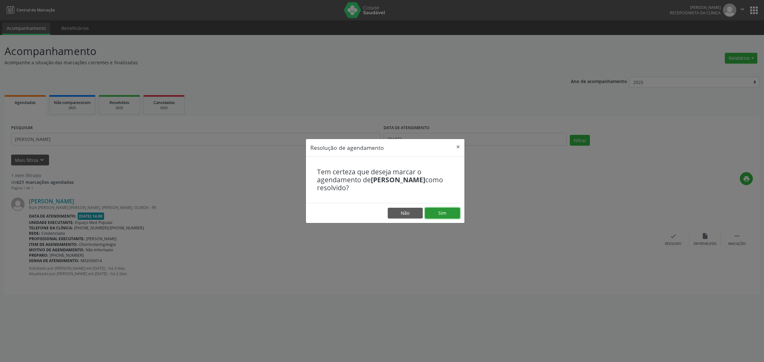
click at [438, 212] on button "Sim" at bounding box center [442, 213] width 35 height 11
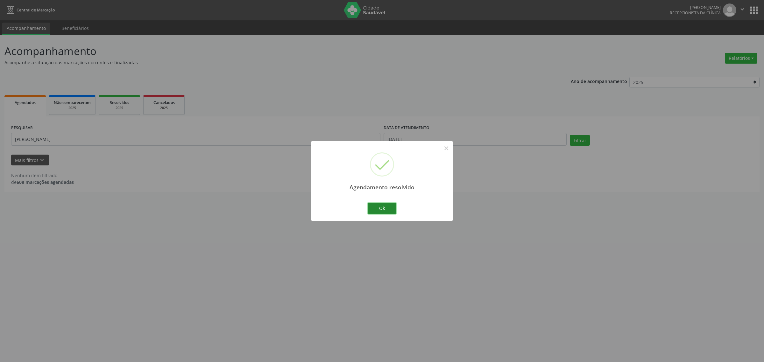
drag, startPoint x: 388, startPoint y: 208, endPoint x: 378, endPoint y: 206, distance: 10.0
click at [385, 208] on button "Ok" at bounding box center [381, 208] width 29 height 11
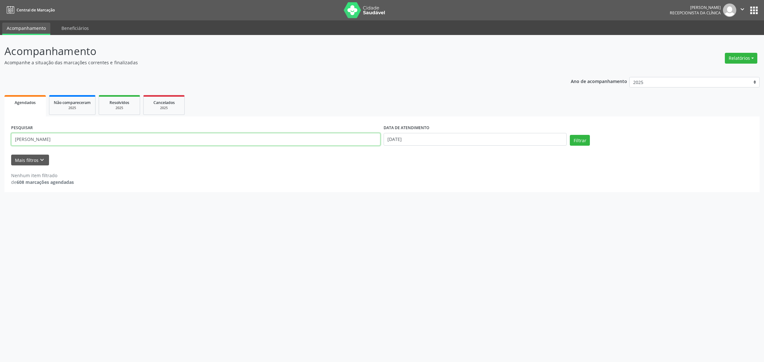
drag, startPoint x: 87, startPoint y: 139, endPoint x: 28, endPoint y: 143, distance: 59.0
click at [28, 143] on input "[PERSON_NAME]" at bounding box center [195, 139] width 369 height 13
click at [578, 139] on button "Filtrar" at bounding box center [580, 140] width 20 height 11
click at [479, 65] on p "Acompanhe a situação das marcações correntes e finalizadas" at bounding box center [268, 62] width 528 height 7
drag, startPoint x: 57, startPoint y: 139, endPoint x: 0, endPoint y: 147, distance: 57.9
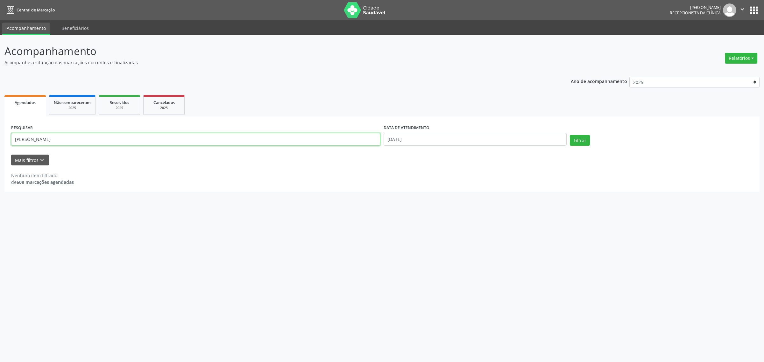
click at [0, 147] on div "Acompanhamento Acompanhe a situação das marcações correntes e finalizadas Relat…" at bounding box center [382, 198] width 764 height 327
click at [570, 135] on button "Filtrar" at bounding box center [580, 140] width 20 height 11
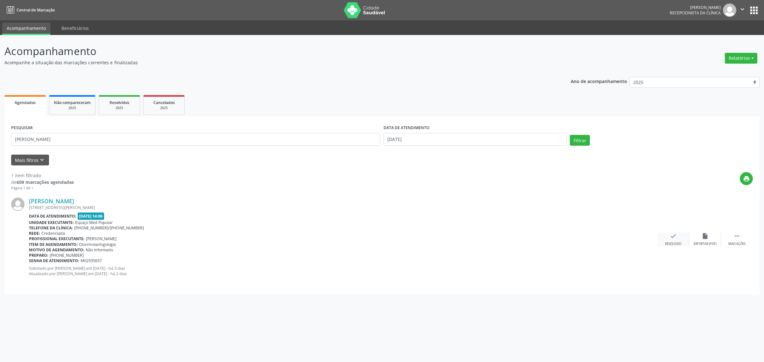
click at [673, 240] on div "check Resolvido" at bounding box center [673, 240] width 32 height 14
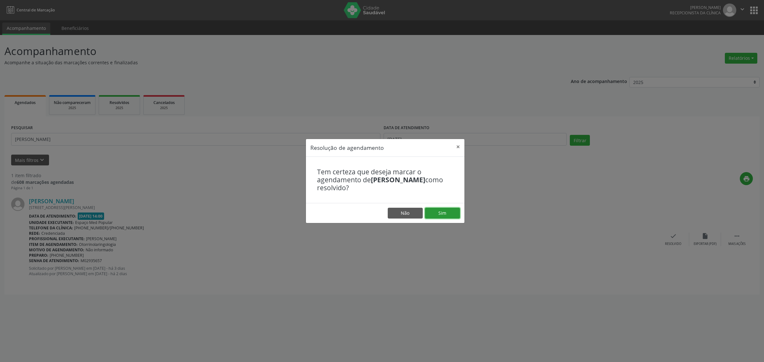
click at [438, 214] on button "Sim" at bounding box center [442, 213] width 35 height 11
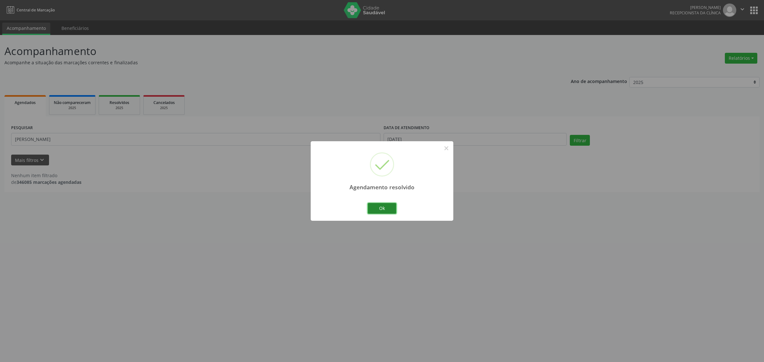
click at [382, 210] on button "Ok" at bounding box center [381, 208] width 29 height 11
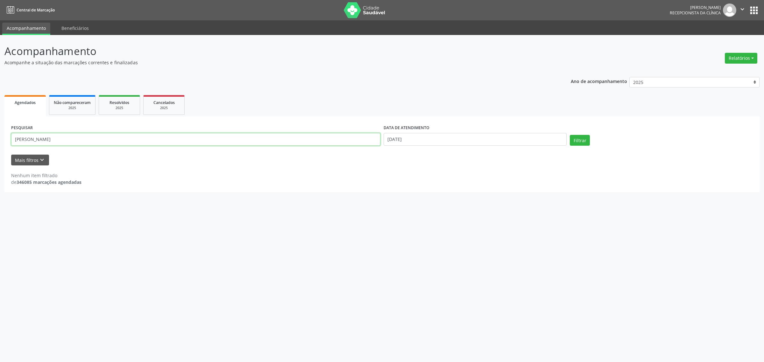
drag, startPoint x: 40, startPoint y: 137, endPoint x: 3, endPoint y: 140, distance: 37.3
click at [3, 140] on div "Acompanhamento Acompanhe a situação das marcações correntes e finalizadas Relat…" at bounding box center [382, 198] width 764 height 327
click at [570, 135] on button "Filtrar" at bounding box center [580, 140] width 20 height 11
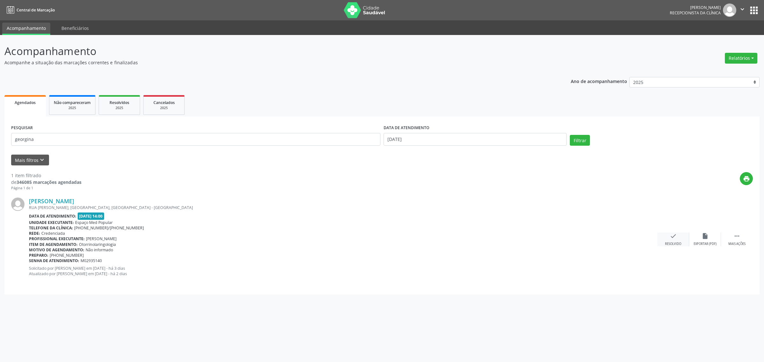
click at [672, 237] on icon "check" at bounding box center [672, 236] width 7 height 7
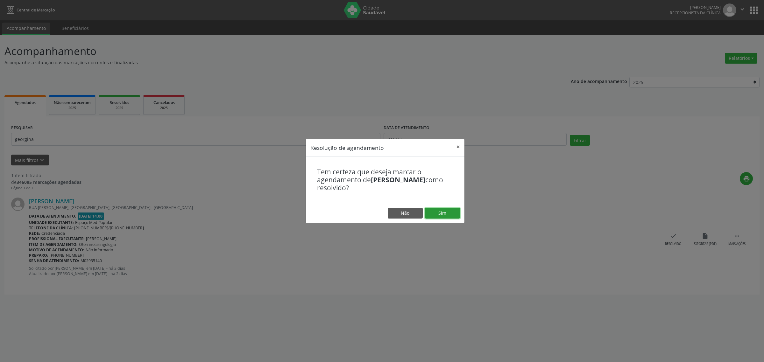
click at [432, 211] on button "Sim" at bounding box center [442, 213] width 35 height 11
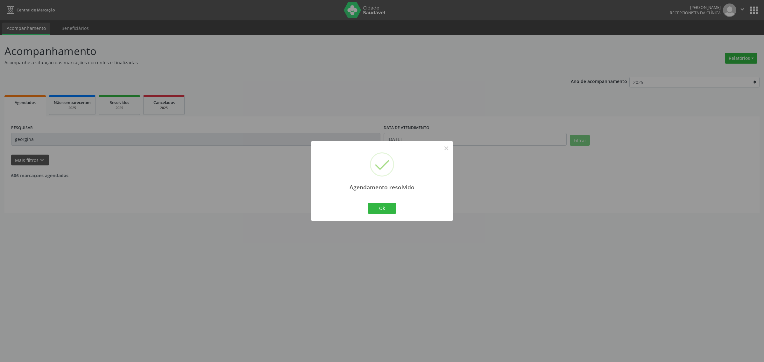
click at [46, 138] on div "Agendamento resolvido × Ok Cancel" at bounding box center [382, 181] width 764 height 362
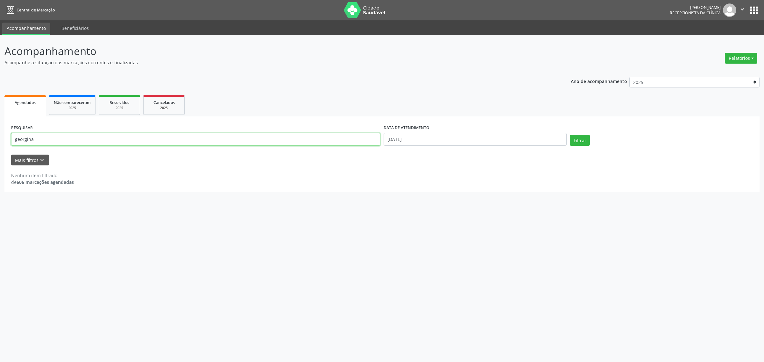
drag, startPoint x: 46, startPoint y: 138, endPoint x: 0, endPoint y: 144, distance: 46.8
click at [0, 144] on div "Acompanhamento Acompanhe a situação das marcações correntes e finalizadas Relat…" at bounding box center [382, 198] width 764 height 327
click at [570, 135] on button "Filtrar" at bounding box center [580, 140] width 20 height 11
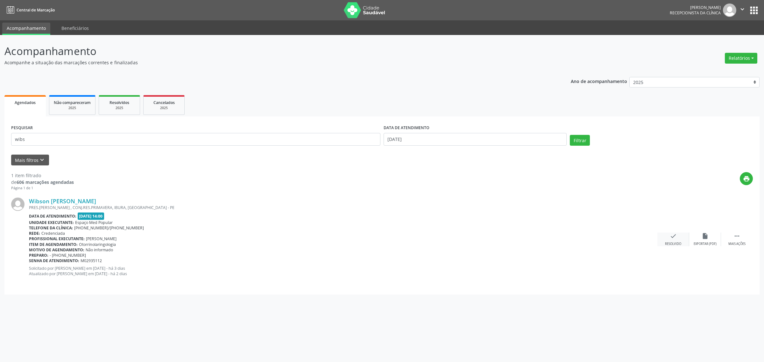
click at [672, 240] on div "check Resolvido" at bounding box center [673, 240] width 32 height 14
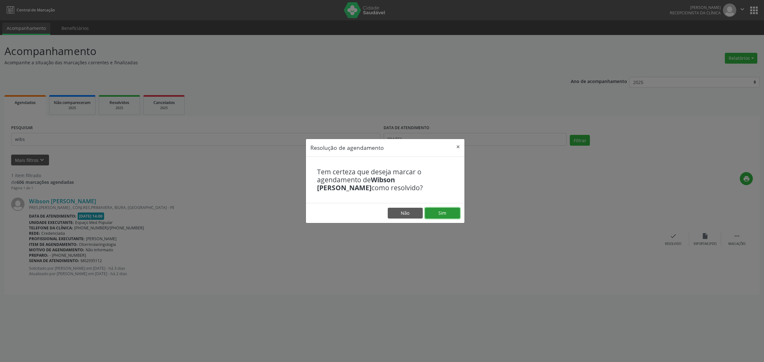
click at [437, 213] on button "Sim" at bounding box center [442, 213] width 35 height 11
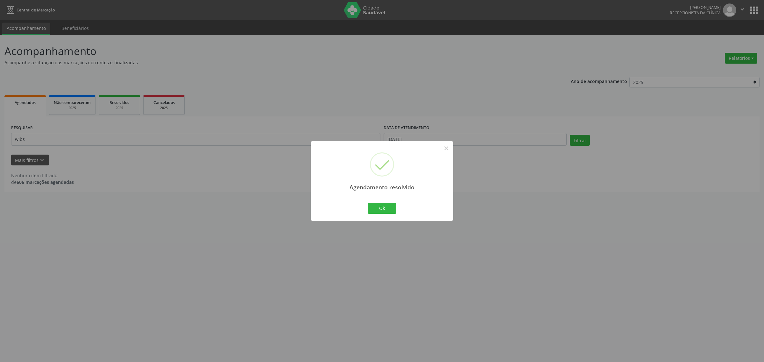
click at [27, 129] on div "Agendamento resolvido × Ok Cancel" at bounding box center [382, 181] width 764 height 362
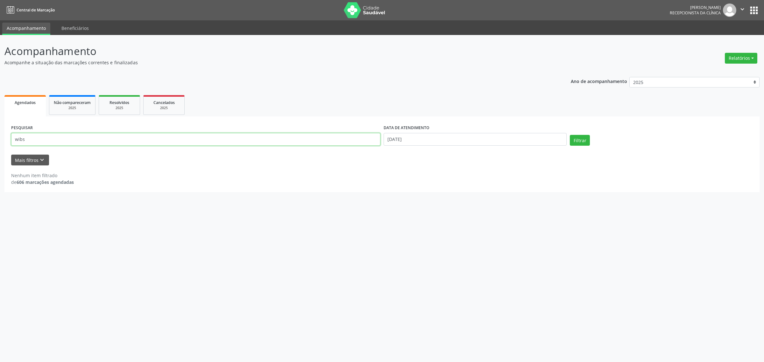
drag, startPoint x: 30, startPoint y: 137, endPoint x: 0, endPoint y: 137, distance: 29.6
click at [0, 137] on div "Acompanhamento Acompanhe a situação das marcações correntes e finalizadas Relat…" at bounding box center [382, 198] width 764 height 327
click at [570, 135] on button "Filtrar" at bounding box center [580, 140] width 20 height 11
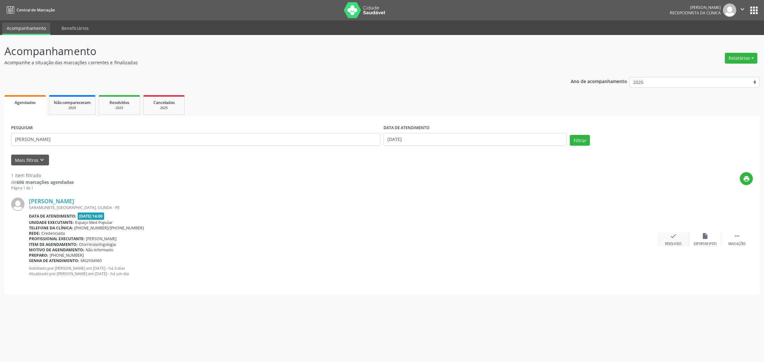
click at [670, 241] on div "check Resolvido" at bounding box center [673, 240] width 32 height 14
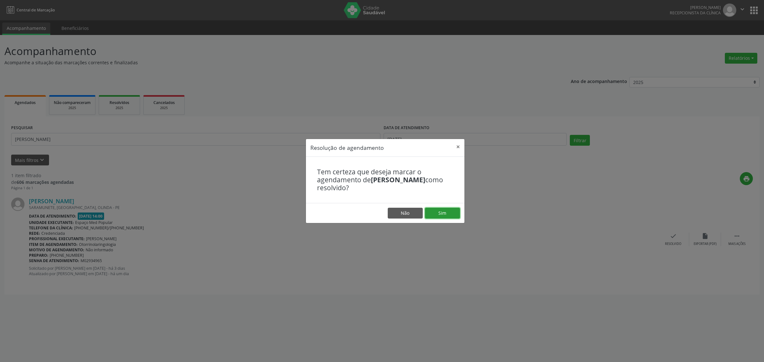
click at [443, 212] on button "Sim" at bounding box center [442, 213] width 35 height 11
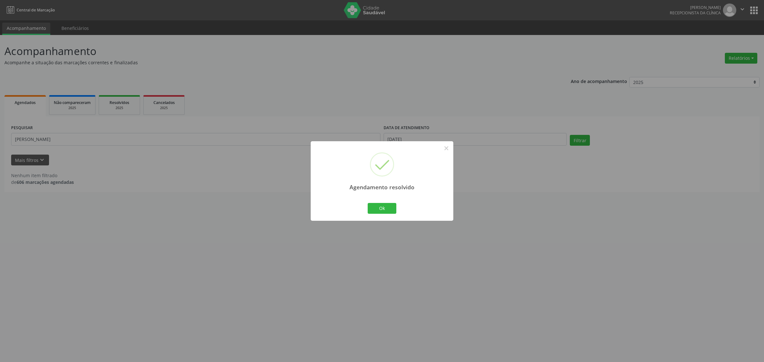
drag, startPoint x: 69, startPoint y: 141, endPoint x: 64, endPoint y: 139, distance: 5.6
click at [69, 140] on div "Agendamento resolvido × Ok Cancel" at bounding box center [382, 181] width 764 height 362
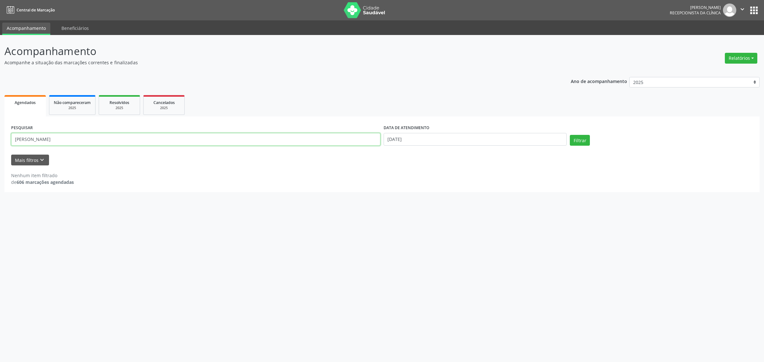
drag, startPoint x: 59, startPoint y: 139, endPoint x: 4, endPoint y: 143, distance: 55.5
click at [0, 142] on div "Acompanhamento Acompanhe a situação das marcações correntes e finalizadas Relat…" at bounding box center [382, 198] width 764 height 327
click at [570, 135] on button "Filtrar" at bounding box center [580, 140] width 20 height 11
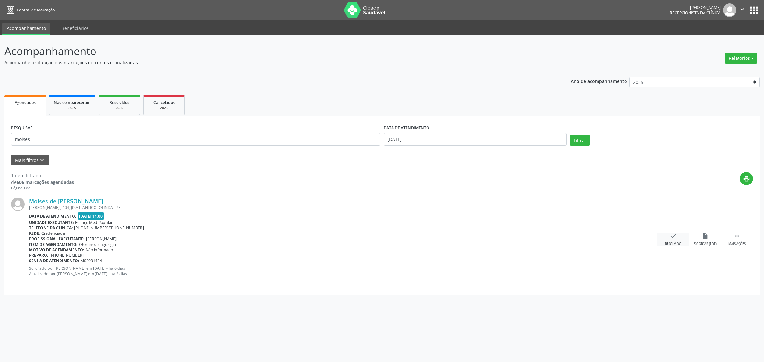
click at [665, 233] on div "check Resolvido" at bounding box center [673, 240] width 32 height 14
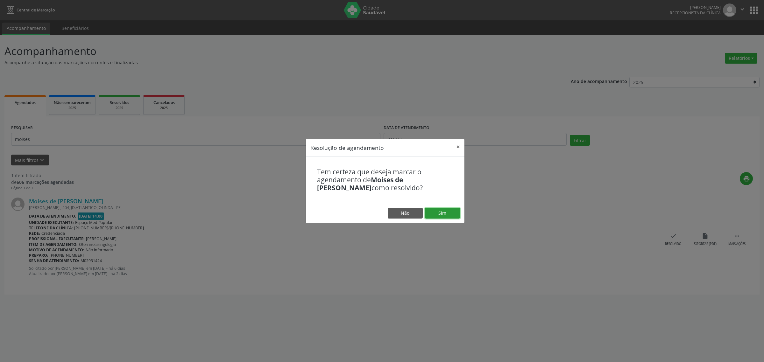
click at [444, 214] on button "Sim" at bounding box center [442, 213] width 35 height 11
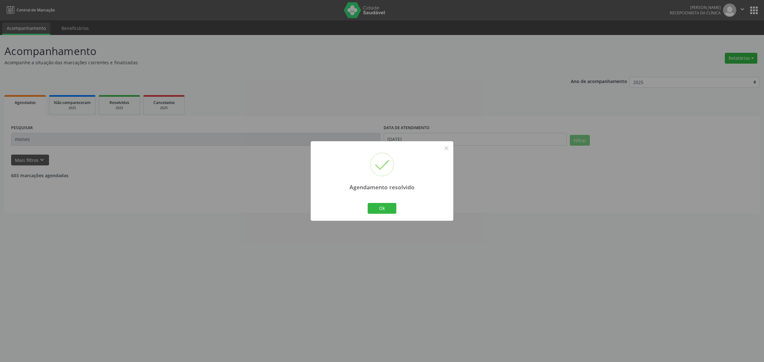
click at [43, 139] on div "Agendamento resolvido × Ok Cancel" at bounding box center [382, 181] width 764 height 362
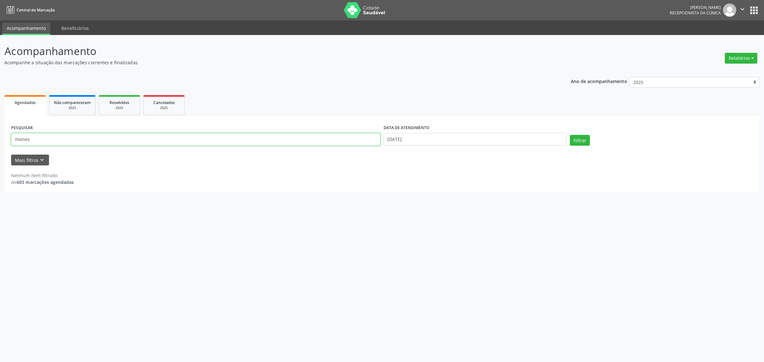
drag, startPoint x: 42, startPoint y: 139, endPoint x: 0, endPoint y: 145, distance: 42.7
click at [0, 145] on div "Acompanhamento Acompanhe a situação das marcações correntes e finalizadas Relat…" at bounding box center [382, 198] width 764 height 327
click at [570, 135] on button "Filtrar" at bounding box center [580, 140] width 20 height 11
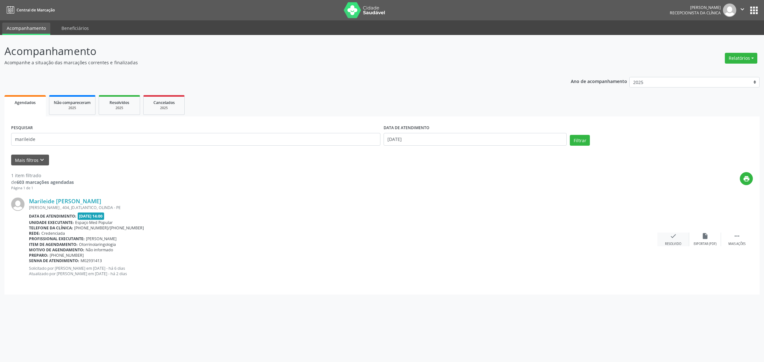
click at [670, 236] on icon "check" at bounding box center [672, 236] width 7 height 7
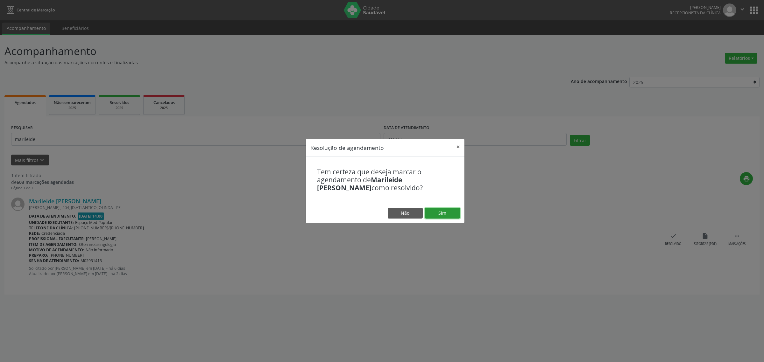
click at [438, 213] on button "Sim" at bounding box center [442, 213] width 35 height 11
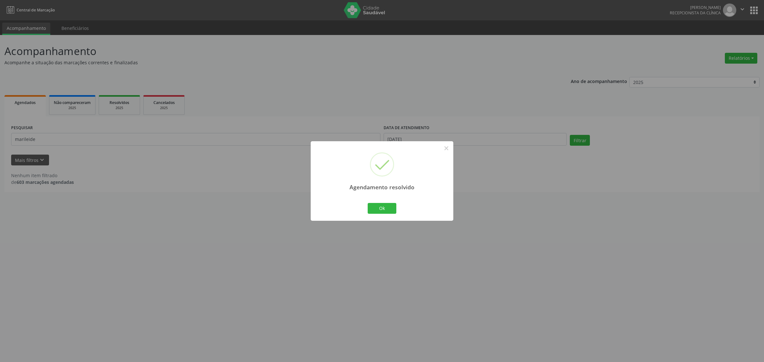
click at [52, 138] on div "Agendamento resolvido × Ok Cancel" at bounding box center [382, 181] width 764 height 362
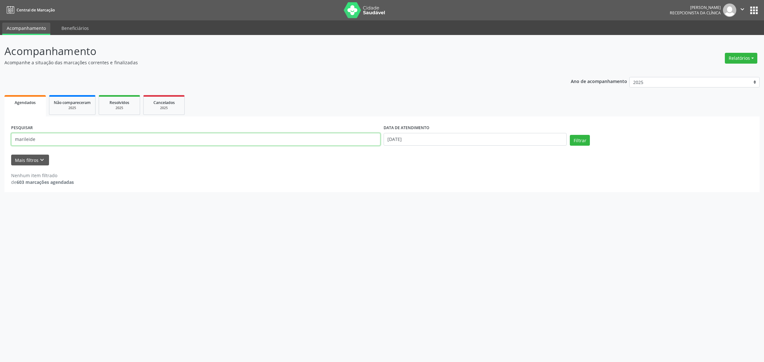
drag, startPoint x: 52, startPoint y: 137, endPoint x: 0, endPoint y: 143, distance: 52.8
click at [0, 143] on div "Acompanhamento Acompanhe a situação das marcações correntes e finalizadas Relat…" at bounding box center [382, 198] width 764 height 327
click at [570, 135] on button "Filtrar" at bounding box center [580, 140] width 20 height 11
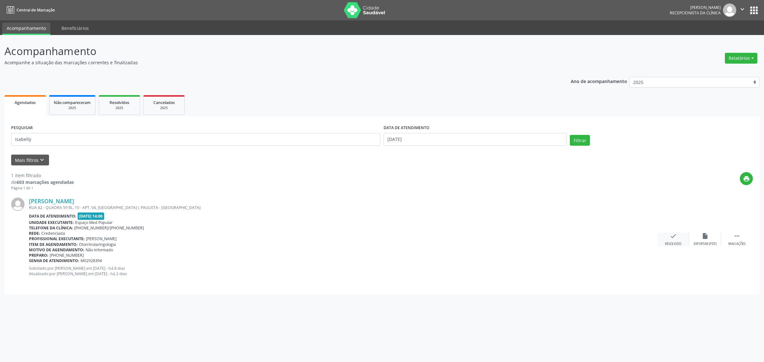
click at [671, 241] on div "check Resolvido" at bounding box center [673, 240] width 32 height 14
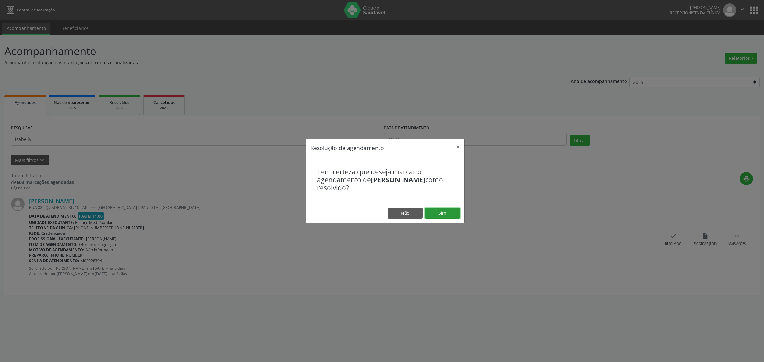
click at [444, 214] on button "Sim" at bounding box center [442, 213] width 35 height 11
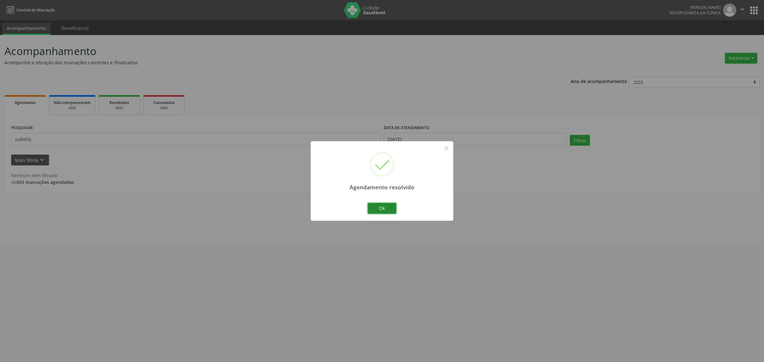
click at [386, 209] on button "Ok" at bounding box center [381, 208] width 29 height 11
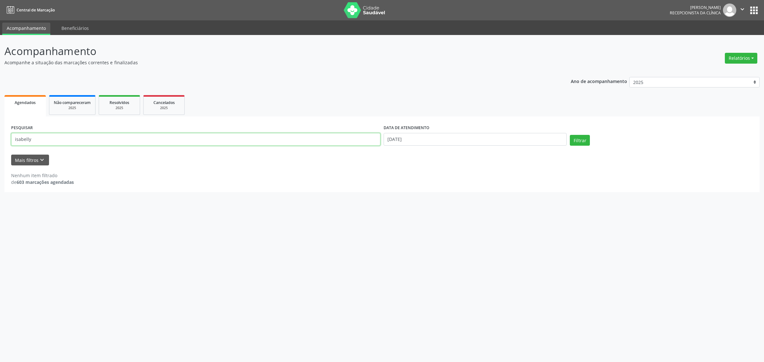
drag, startPoint x: 49, startPoint y: 139, endPoint x: 0, endPoint y: 139, distance: 49.3
click at [0, 139] on div "Acompanhamento Acompanhe a situação das marcações correntes e finalizadas Relat…" at bounding box center [382, 198] width 764 height 327
click at [570, 135] on button "Filtrar" at bounding box center [580, 140] width 20 height 11
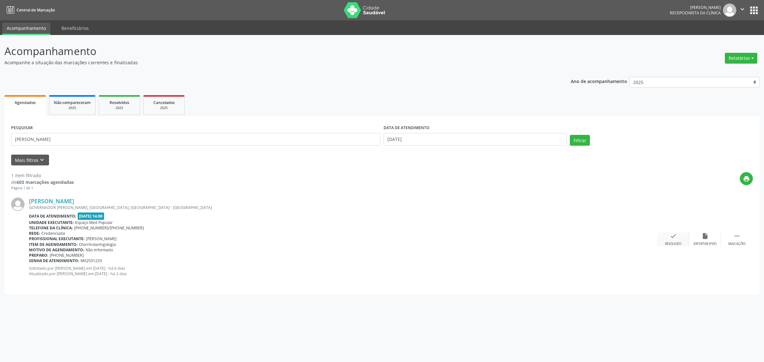
click at [673, 242] on div "Resolvido" at bounding box center [673, 244] width 16 height 4
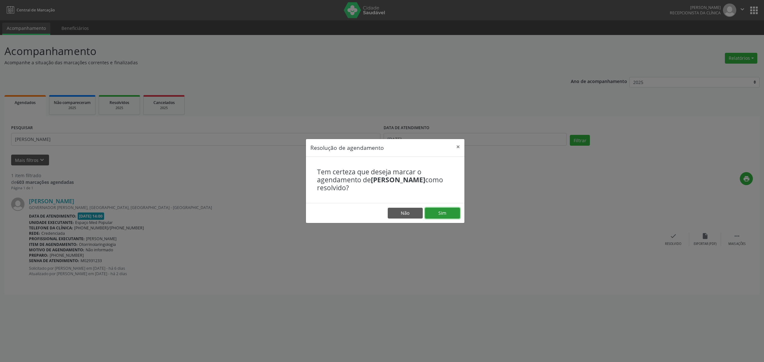
click at [435, 212] on button "Sim" at bounding box center [442, 213] width 35 height 11
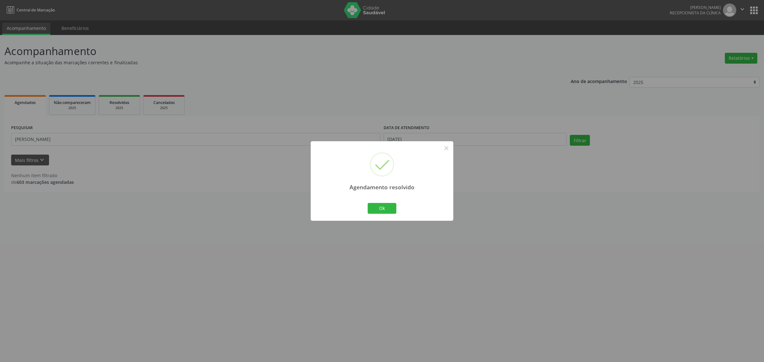
click at [38, 132] on div "Agendamento resolvido × Ok Cancel" at bounding box center [382, 181] width 764 height 362
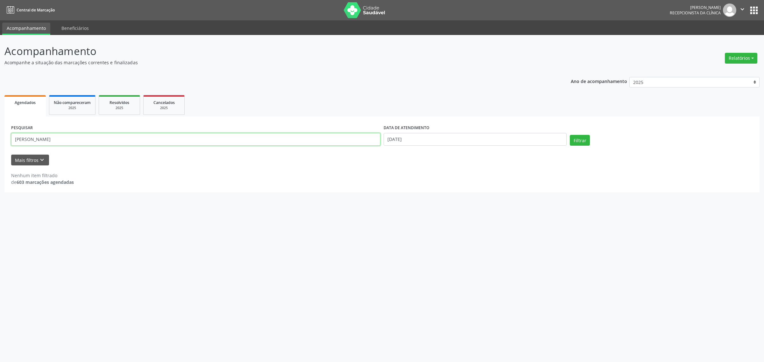
drag, startPoint x: 37, startPoint y: 141, endPoint x: 0, endPoint y: 143, distance: 37.0
click at [0, 143] on div "Acompanhamento Acompanhe a situação das marcações correntes e finalizadas Relat…" at bounding box center [382, 198] width 764 height 327
click at [570, 135] on button "Filtrar" at bounding box center [580, 140] width 20 height 11
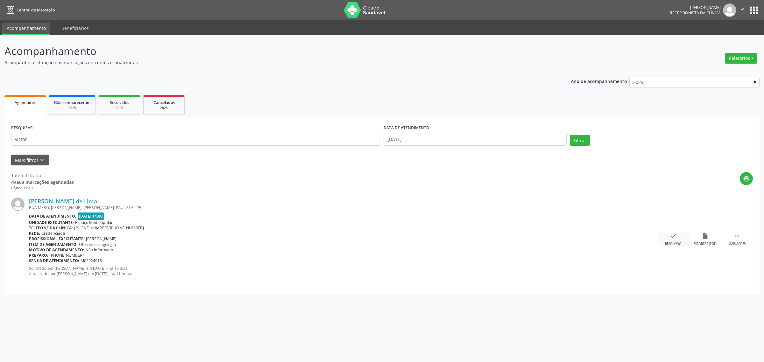
click at [669, 237] on icon "check" at bounding box center [672, 236] width 7 height 7
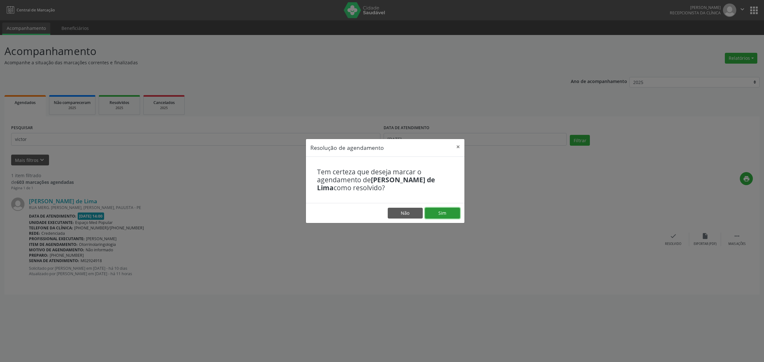
click at [449, 213] on button "Sim" at bounding box center [442, 213] width 35 height 11
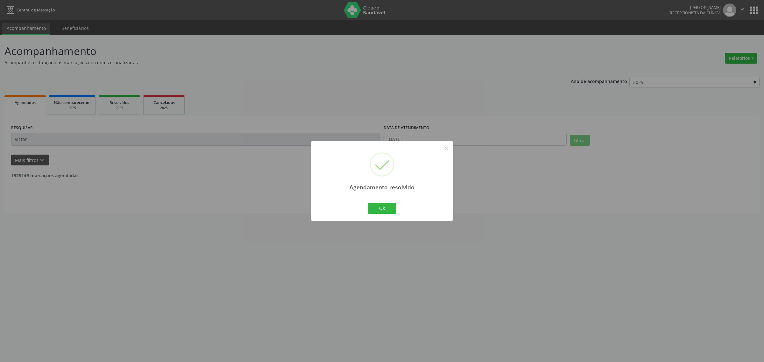
click at [37, 139] on div "Agendamento resolvido × Ok Cancel" at bounding box center [382, 181] width 764 height 362
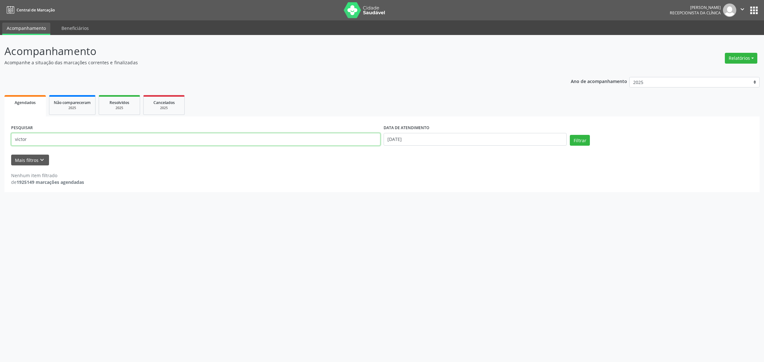
drag, startPoint x: 36, startPoint y: 139, endPoint x: 0, endPoint y: 144, distance: 36.3
click at [0, 144] on div "Acompanhamento Acompanhe a situação das marcações correntes e finalizadas Relat…" at bounding box center [382, 198] width 764 height 327
click at [570, 135] on button "Filtrar" at bounding box center [580, 140] width 20 height 11
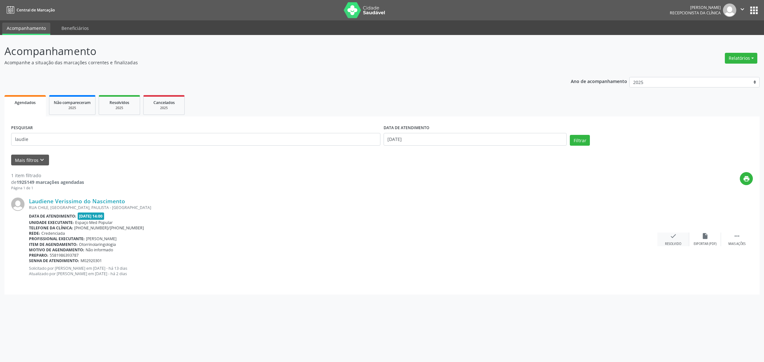
click at [667, 239] on div "check Resolvido" at bounding box center [673, 240] width 32 height 14
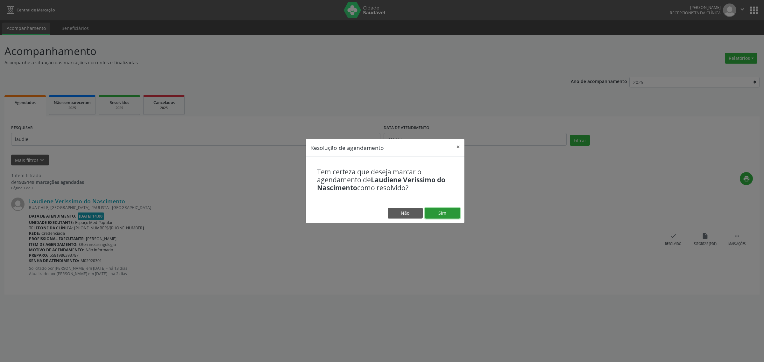
click at [445, 213] on button "Sim" at bounding box center [442, 213] width 35 height 11
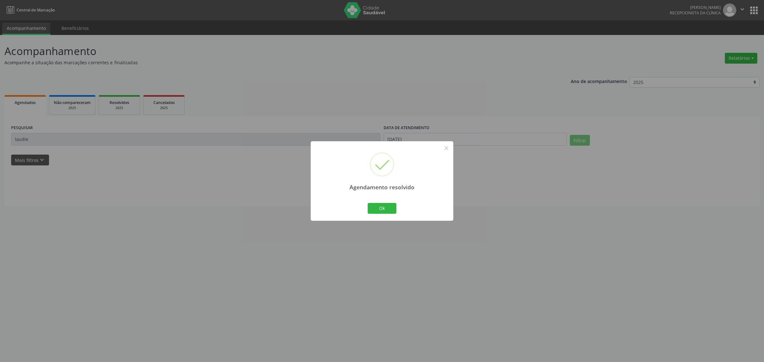
click at [38, 137] on div "Agendamento resolvido × Ok Cancel" at bounding box center [382, 181] width 764 height 362
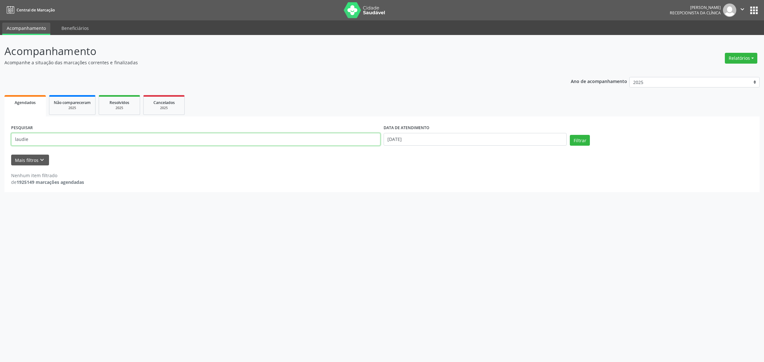
drag, startPoint x: 38, startPoint y: 139, endPoint x: 0, endPoint y: 142, distance: 38.6
click at [0, 142] on div "Acompanhamento Acompanhe a situação das marcações correntes e finalizadas Relat…" at bounding box center [382, 198] width 764 height 327
type input "eldaline"
click at [570, 135] on button "Filtrar" at bounding box center [580, 140] width 20 height 11
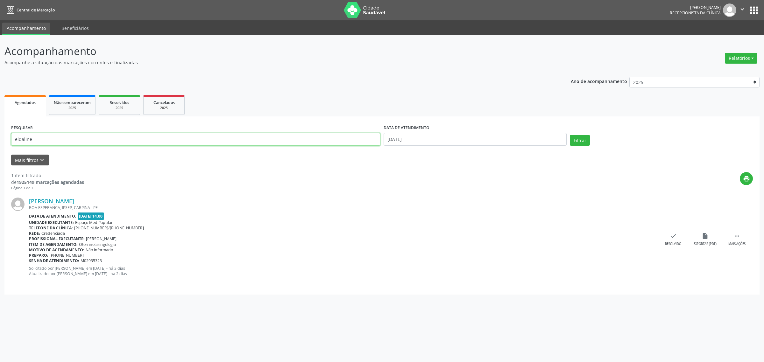
drag, startPoint x: 57, startPoint y: 140, endPoint x: 0, endPoint y: 151, distance: 57.7
click at [0, 151] on div "Acompanhamento Acompanhe a situação das marcações correntes e finalizadas Relat…" at bounding box center [382, 198] width 764 height 327
